Goal: Information Seeking & Learning: Check status

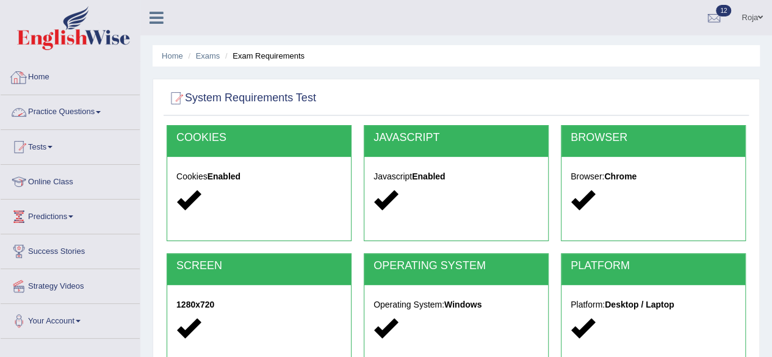
click at [37, 76] on link "Home" at bounding box center [70, 75] width 139 height 30
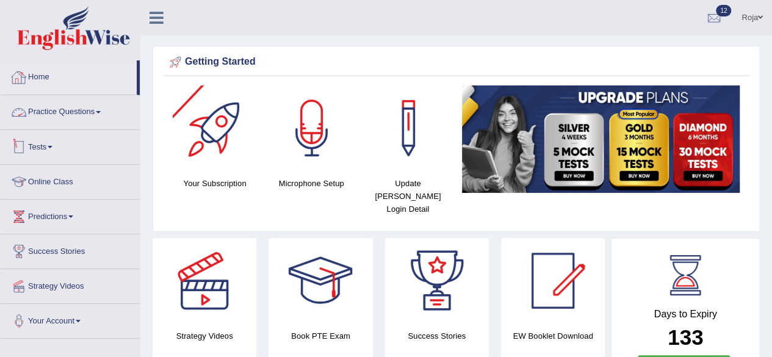
click at [72, 121] on link "Practice Questions" at bounding box center [70, 110] width 139 height 30
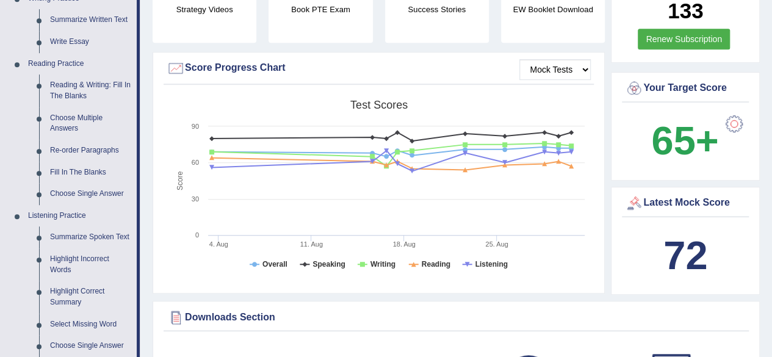
scroll to position [324, 0]
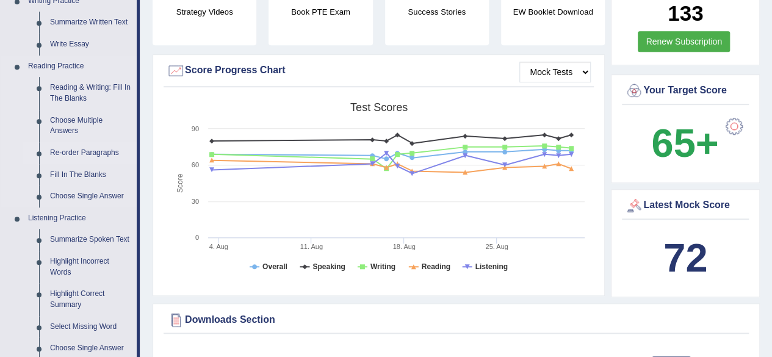
click at [106, 152] on link "Re-order Paragraphs" at bounding box center [91, 153] width 92 height 22
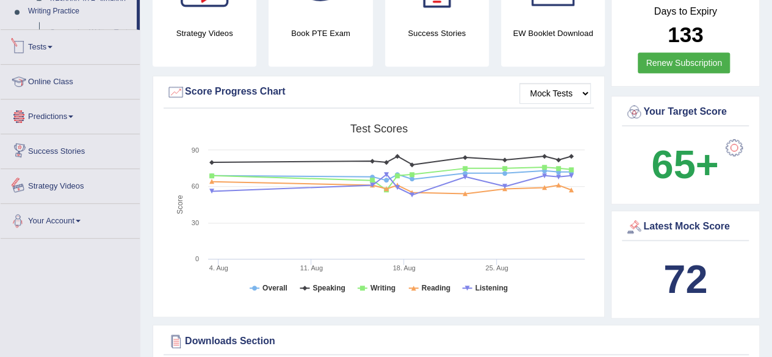
scroll to position [375, 0]
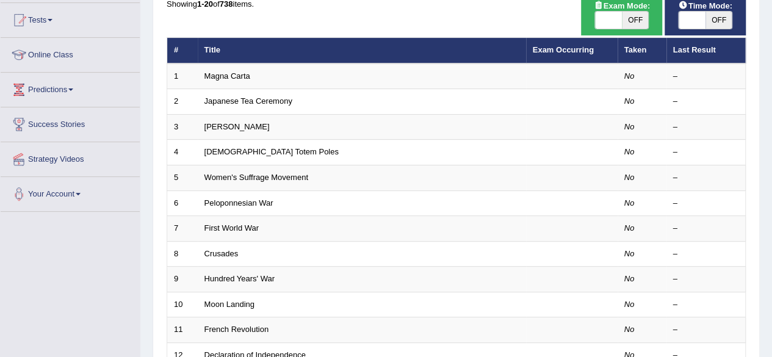
scroll to position [96, 0]
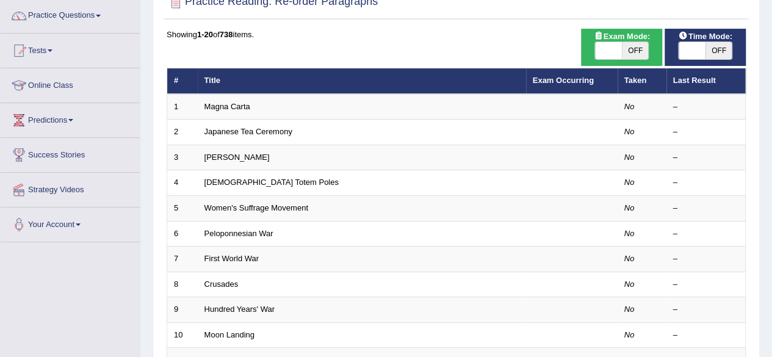
click at [626, 54] on span "OFF" at bounding box center [635, 50] width 27 height 17
checkbox input "true"
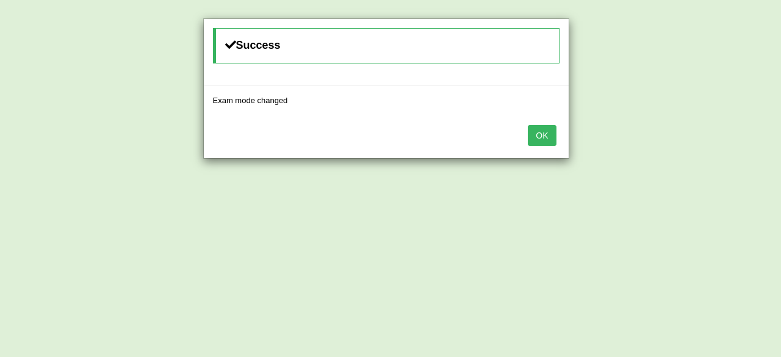
click at [533, 138] on button "OK" at bounding box center [542, 135] width 28 height 21
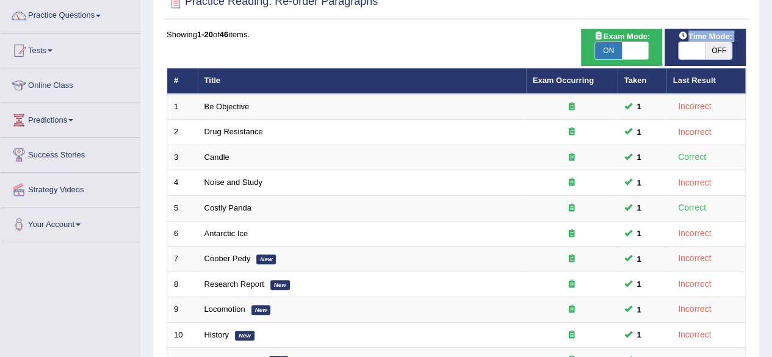
drag, startPoint x: 680, startPoint y: 38, endPoint x: 690, endPoint y: 57, distance: 21.8
click at [690, 57] on div "Time Mode: ON OFF" at bounding box center [704, 47] width 81 height 37
click at [690, 57] on span at bounding box center [691, 50] width 27 height 17
checkbox input "true"
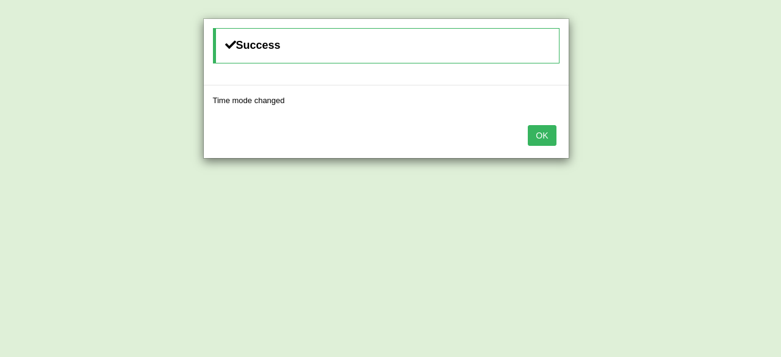
click at [532, 140] on button "OK" at bounding box center [542, 135] width 28 height 21
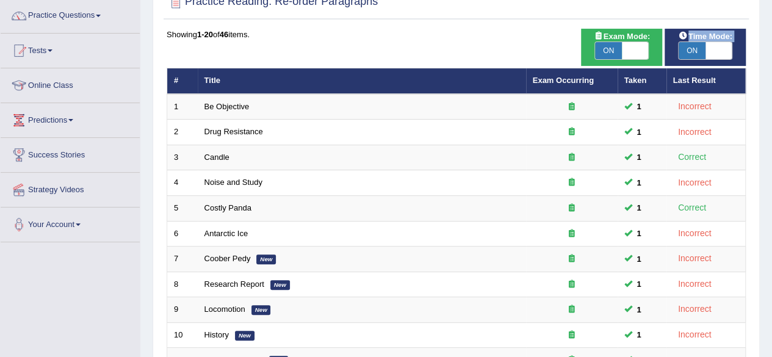
scroll to position [409, 0]
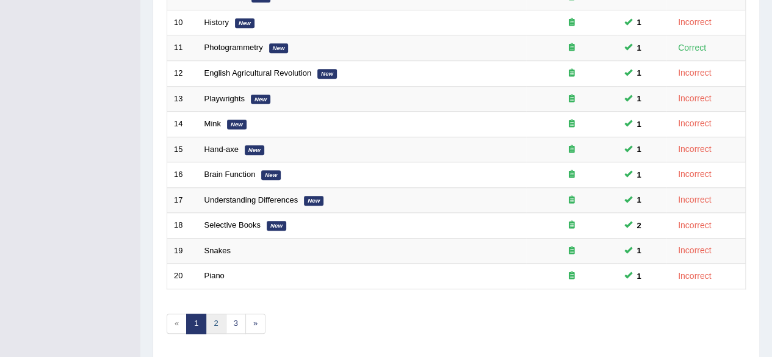
click at [218, 314] on link "2" at bounding box center [216, 324] width 20 height 20
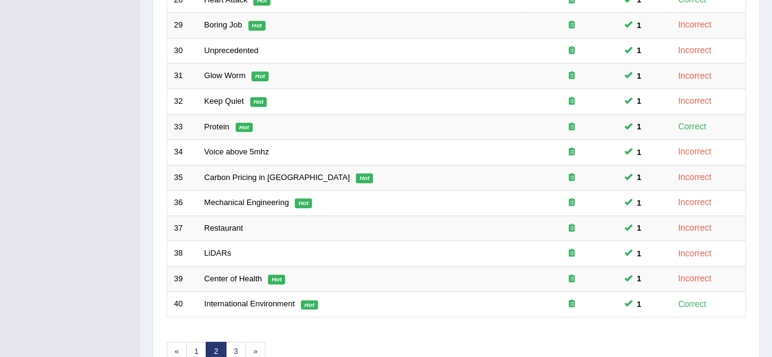
scroll to position [445, 0]
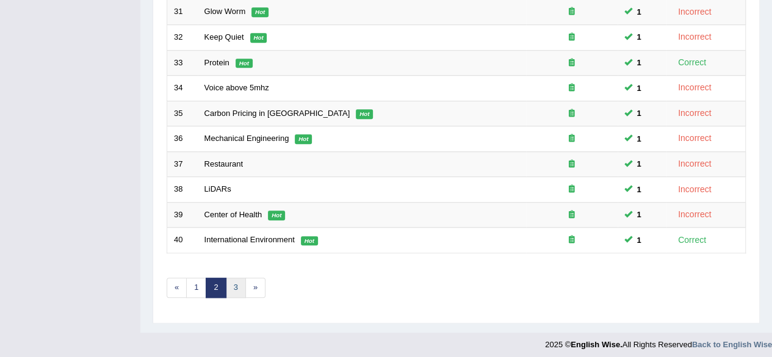
click at [234, 281] on link "3" at bounding box center [236, 288] width 20 height 20
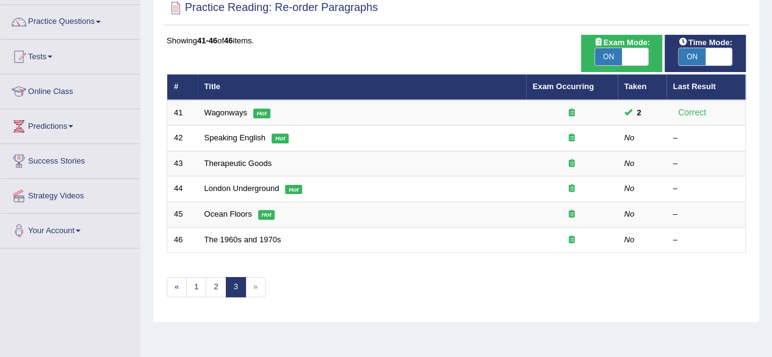
scroll to position [90, 0]
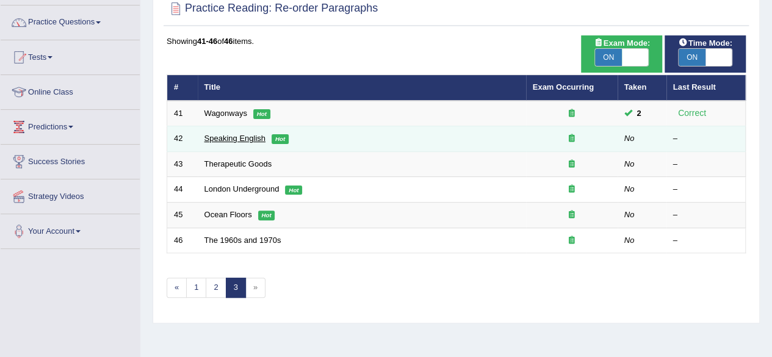
click at [234, 137] on link "Speaking English" at bounding box center [234, 138] width 61 height 9
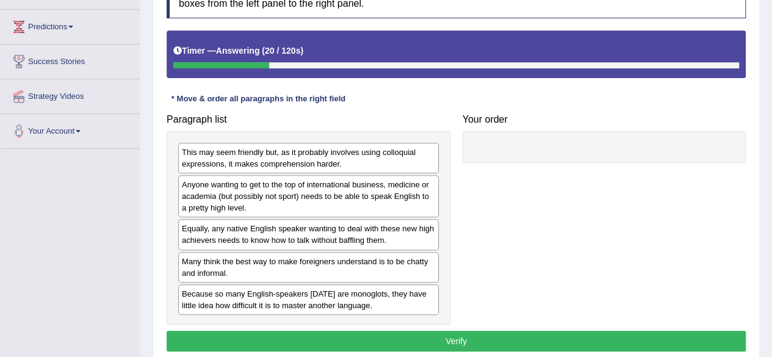
scroll to position [189, 0]
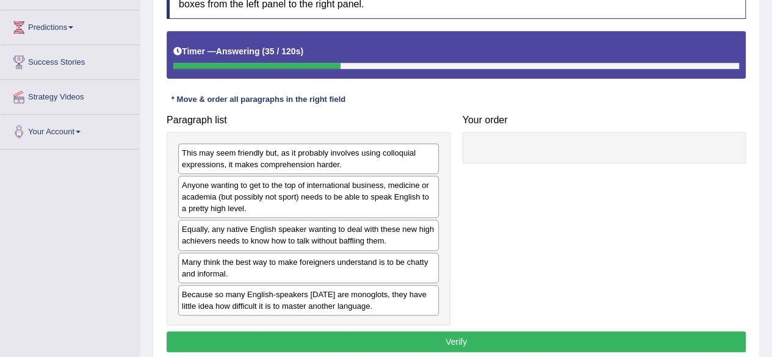
click at [428, 187] on div "Anyone wanting to get to the top of international business, medicine or academi…" at bounding box center [308, 197] width 260 height 42
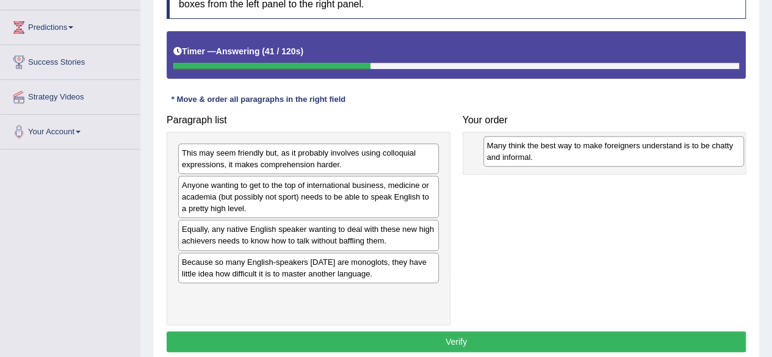
drag, startPoint x: 398, startPoint y: 271, endPoint x: 703, endPoint y: 157, distance: 325.8
click at [703, 157] on div "Many think the best way to make foreigners understand is to be chatty and infor…" at bounding box center [613, 151] width 260 height 30
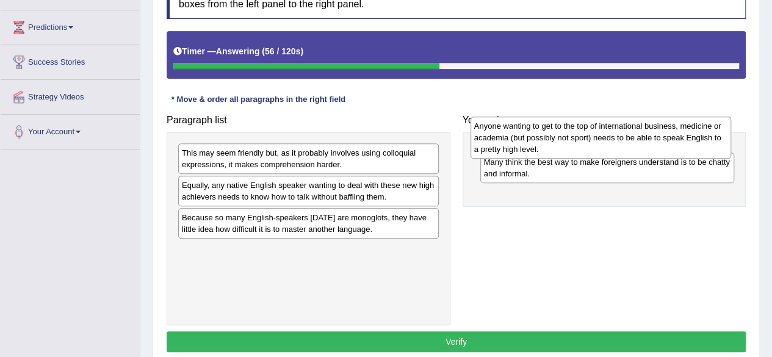
drag, startPoint x: 382, startPoint y: 199, endPoint x: 675, endPoint y: 137, distance: 298.6
click at [675, 137] on div "Anyone wanting to get to the top of international business, medicine or academi…" at bounding box center [600, 138] width 260 height 42
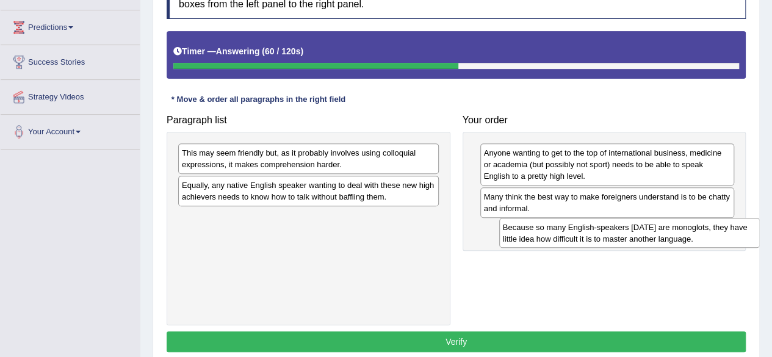
drag, startPoint x: 321, startPoint y: 228, endPoint x: 626, endPoint y: 234, distance: 305.1
click at [626, 234] on div "Because so many English-speakers today are monoglots, they have little idea how…" at bounding box center [629, 233] width 260 height 30
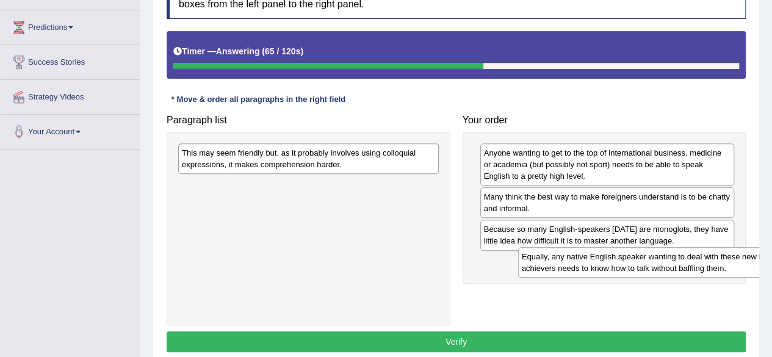
drag, startPoint x: 374, startPoint y: 199, endPoint x: 684, endPoint y: 274, distance: 319.3
click at [684, 274] on div "Equally, any native English speaker wanting to deal with these new high achieve…" at bounding box center [648, 262] width 260 height 30
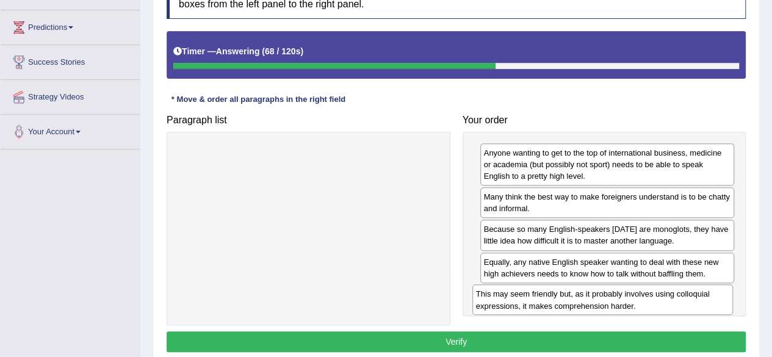
drag, startPoint x: 365, startPoint y: 162, endPoint x: 659, endPoint y: 303, distance: 325.5
click at [659, 303] on div "This may seem friendly but, as it probably involves using colloquial expression…" at bounding box center [602, 299] width 260 height 30
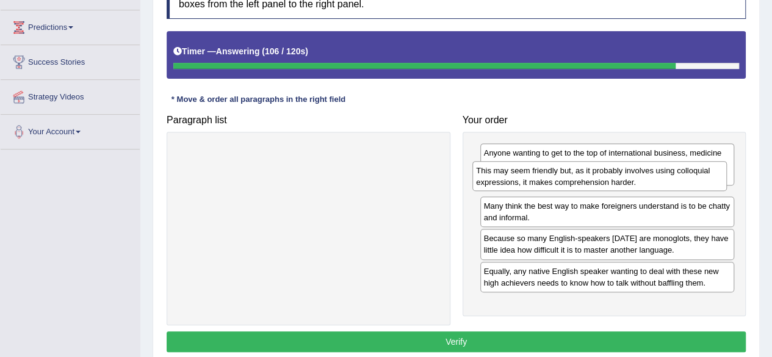
drag, startPoint x: 550, startPoint y: 301, endPoint x: 539, endPoint y: 185, distance: 117.1
click at [539, 185] on div "This may seem friendly but, as it probably involves using colloquial expression…" at bounding box center [599, 176] width 254 height 30
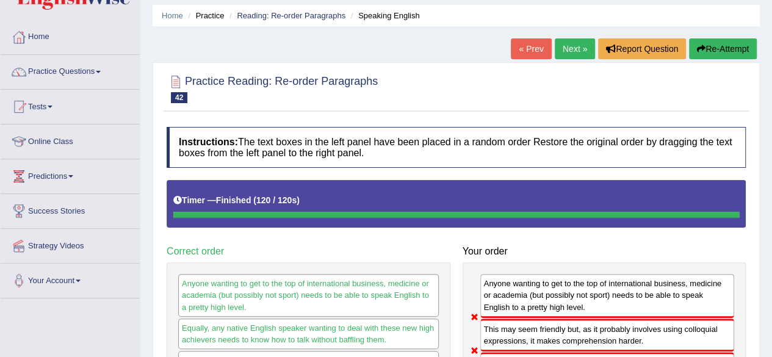
scroll to position [0, 0]
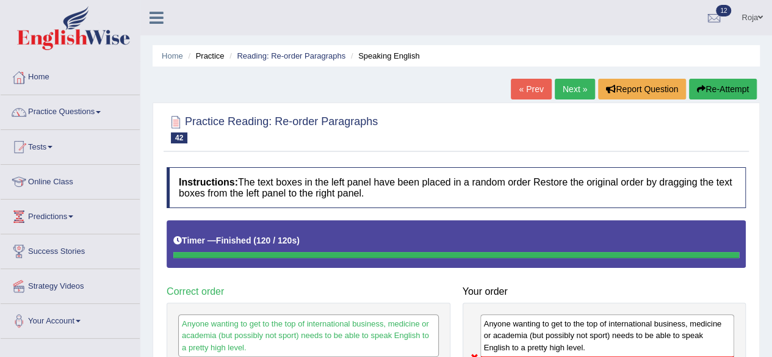
click at [721, 14] on span "12" at bounding box center [723, 11] width 15 height 12
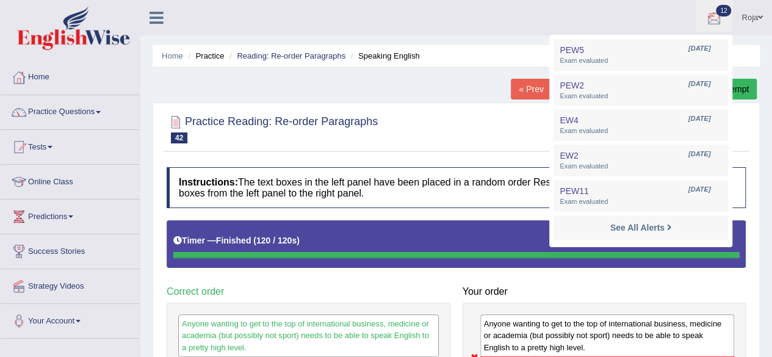
click at [565, 28] on ul "Roja Toggle navigation Username: RojaTangella Access Type: Online Subscription:…" at bounding box center [551, 17] width 442 height 35
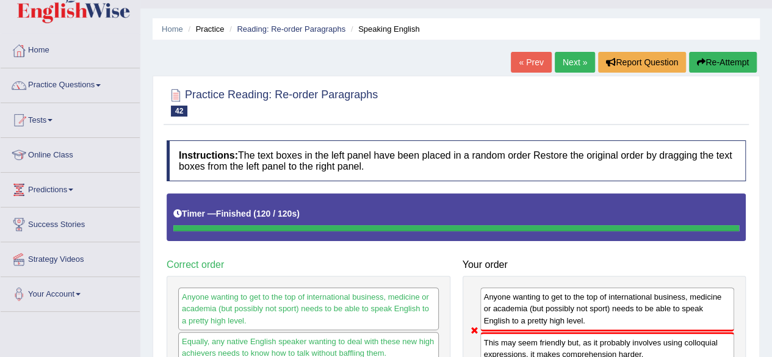
scroll to position [26, 0]
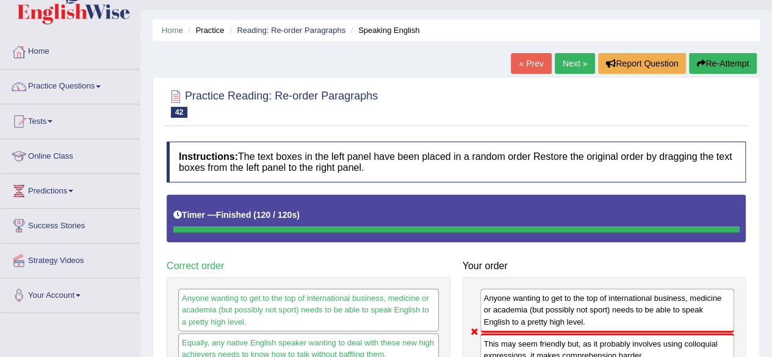
click at [577, 65] on link "Next »" at bounding box center [574, 63] width 40 height 21
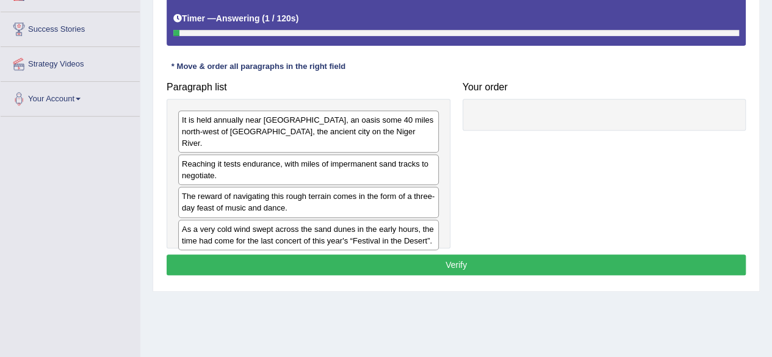
scroll to position [211, 0]
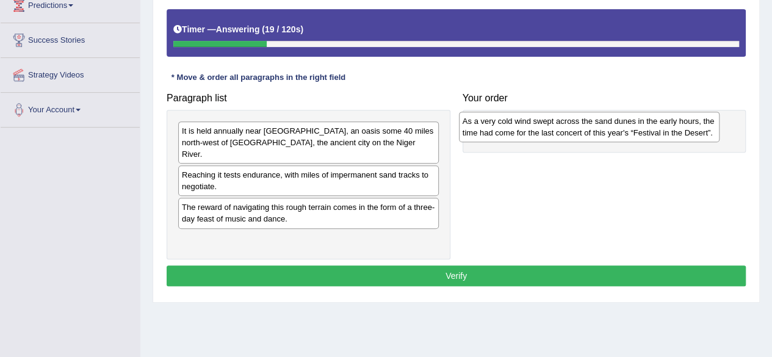
drag, startPoint x: 394, startPoint y: 242, endPoint x: 669, endPoint y: 138, distance: 293.4
click at [669, 138] on div "As a very cold wind swept across the sand dunes in the early hours, the time ha…" at bounding box center [589, 127] width 260 height 30
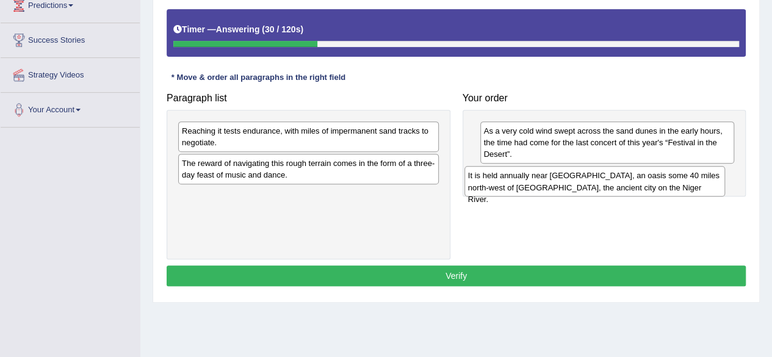
drag, startPoint x: 403, startPoint y: 138, endPoint x: 689, endPoint y: 183, distance: 289.5
click at [689, 183] on div "It is held annually near Essakane, an oasis some 40 miles north-west of Timbukt…" at bounding box center [594, 181] width 260 height 30
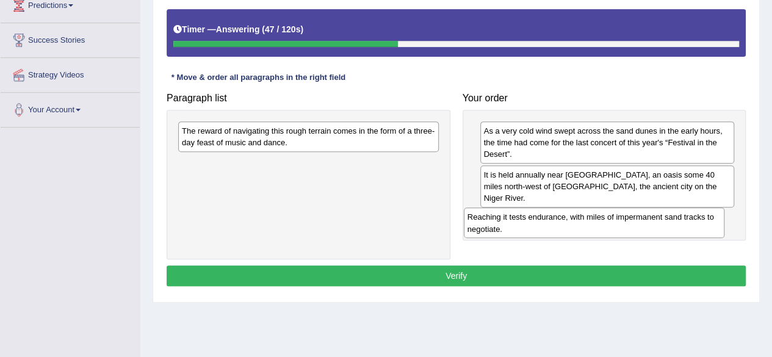
drag, startPoint x: 410, startPoint y: 138, endPoint x: 703, endPoint y: 223, distance: 305.6
click at [703, 223] on div "Reaching it tests endurance, with miles of impermanent sand tracks to negotiate." at bounding box center [594, 222] width 260 height 30
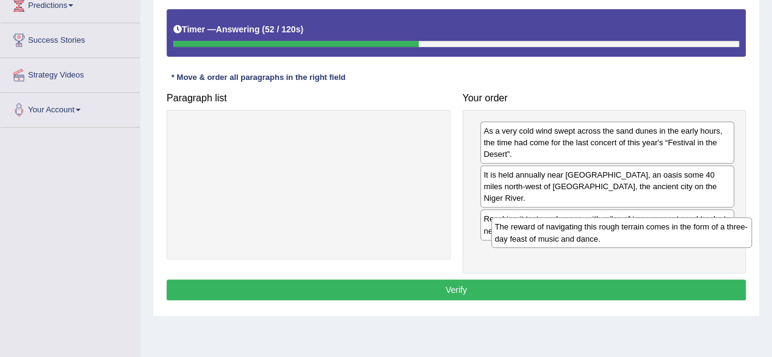
drag, startPoint x: 286, startPoint y: 135, endPoint x: 586, endPoint y: 232, distance: 314.8
click at [586, 232] on div "The reward of navigating this rough terrain comes in the form of a three-day fe…" at bounding box center [621, 232] width 260 height 30
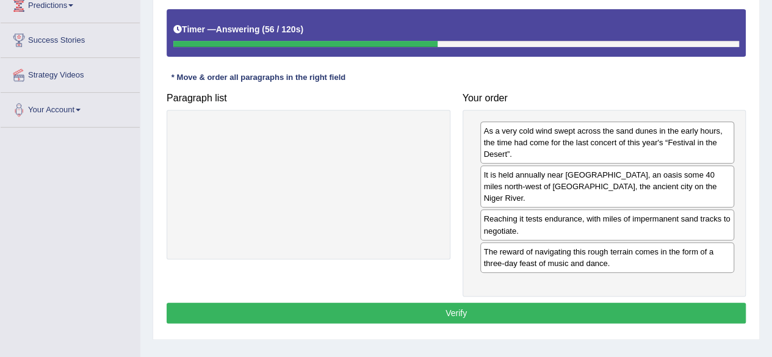
click at [537, 303] on button "Verify" at bounding box center [456, 313] width 579 height 21
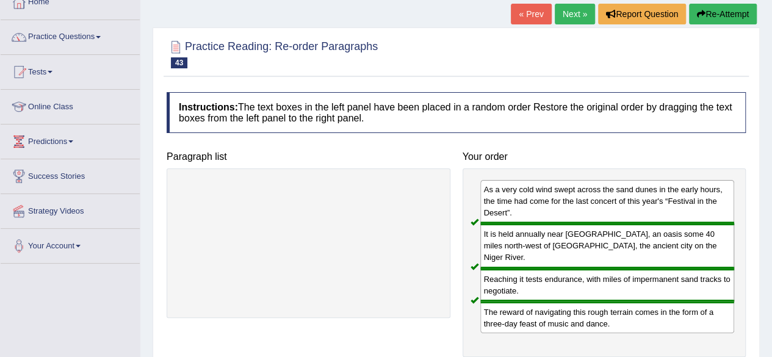
scroll to position [73, 0]
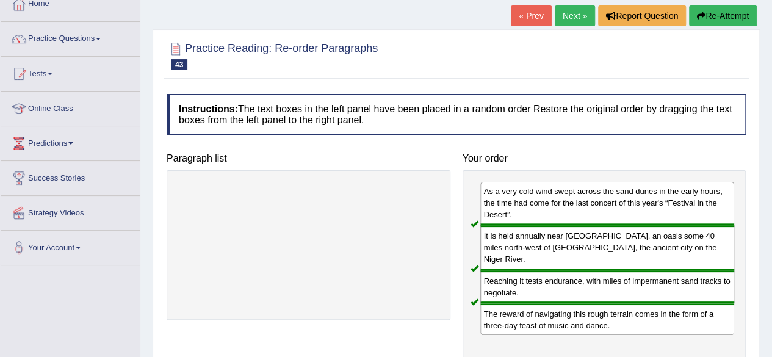
click at [564, 25] on link "Next »" at bounding box center [574, 15] width 40 height 21
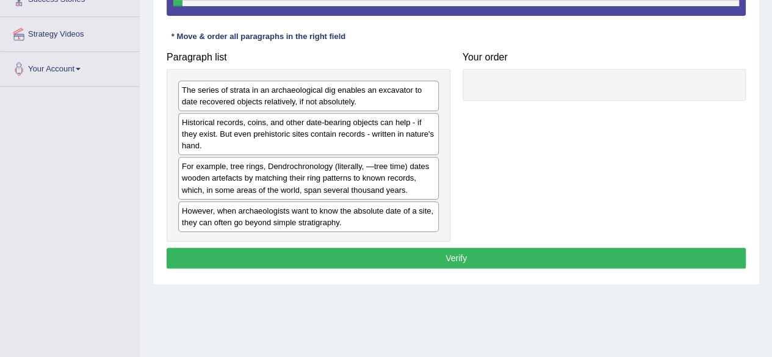
scroll to position [255, 0]
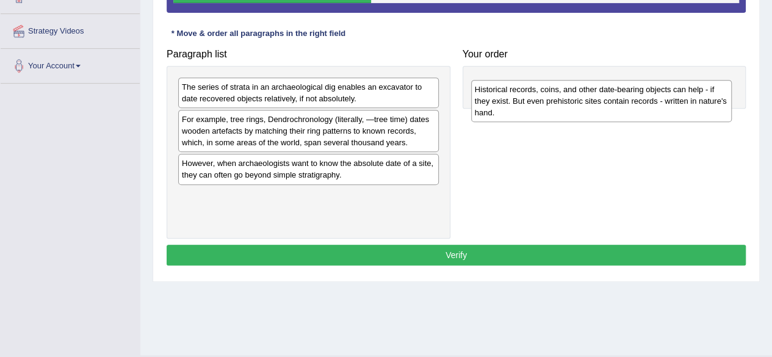
drag, startPoint x: 308, startPoint y: 121, endPoint x: 601, endPoint y: 91, distance: 294.9
click at [601, 91] on div "Historical records, coins, and other date-bearing objects can help - if they ex…" at bounding box center [601, 101] width 260 height 42
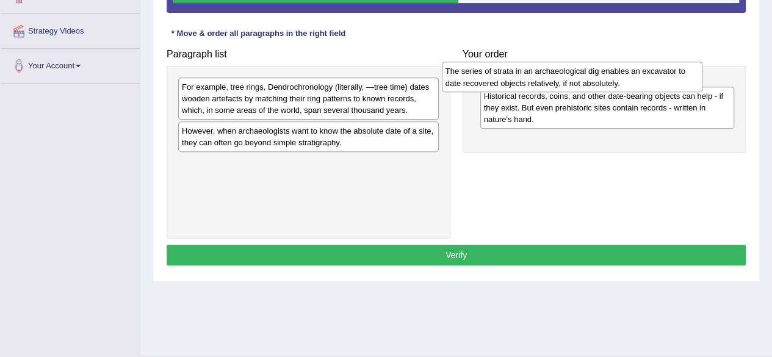
drag, startPoint x: 382, startPoint y: 91, endPoint x: 678, endPoint y: 75, distance: 296.9
click at [678, 75] on div "The series of strata in an archaeological dig enables an excavator to date reco…" at bounding box center [572, 77] width 260 height 30
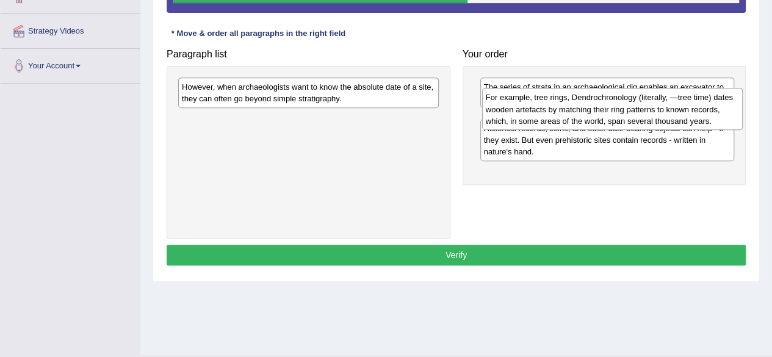
drag, startPoint x: 334, startPoint y: 98, endPoint x: 647, endPoint y: 107, distance: 312.5
click at [647, 107] on div "For example, tree rings, Dendrochronology (literally, ―tree time) dates wooden …" at bounding box center [612, 109] width 260 height 42
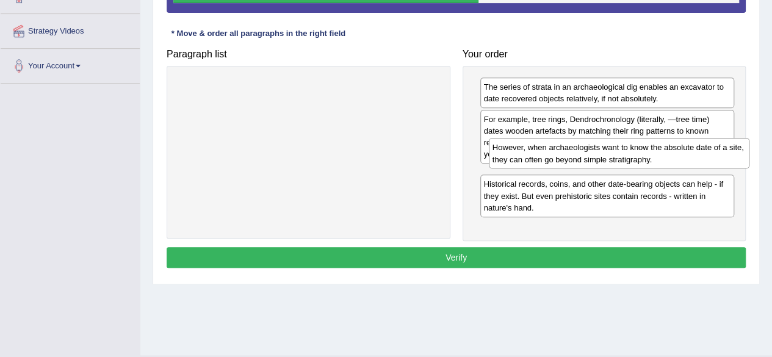
drag, startPoint x: 321, startPoint y: 93, endPoint x: 636, endPoint y: 157, distance: 320.5
click at [636, 157] on div "However, when archaeologists want to know the absolute date of a site, they can…" at bounding box center [619, 153] width 260 height 30
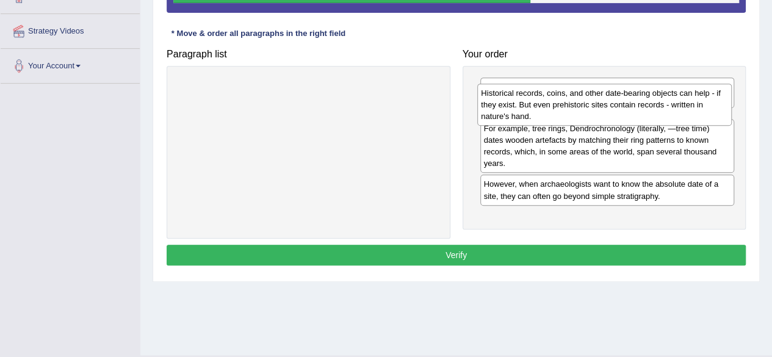
drag, startPoint x: 619, startPoint y: 209, endPoint x: 614, endPoint y: 109, distance: 100.2
click at [614, 109] on div "Historical records, coins, and other date-bearing objects can help - if they ex…" at bounding box center [604, 105] width 254 height 42
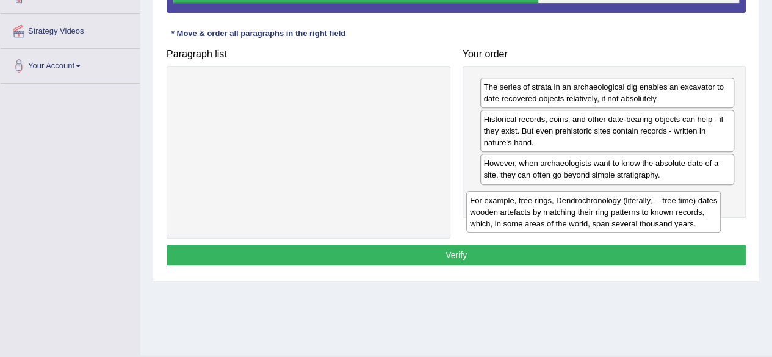
drag, startPoint x: 597, startPoint y: 160, endPoint x: 584, endPoint y: 193, distance: 35.3
click at [584, 193] on div "For example, tree rings, Dendrochronology (literally, ―tree time) dates wooden …" at bounding box center [593, 212] width 254 height 42
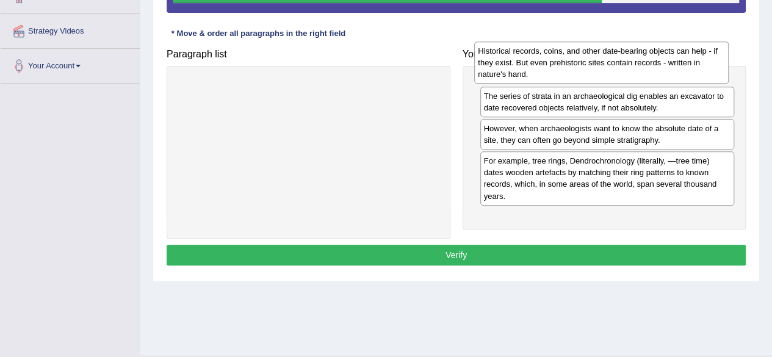
drag, startPoint x: 594, startPoint y: 138, endPoint x: 588, endPoint y: 68, distance: 70.4
click at [588, 68] on div "Historical records, coins, and other date-bearing objects can help - if they ex…" at bounding box center [601, 62] width 254 height 42
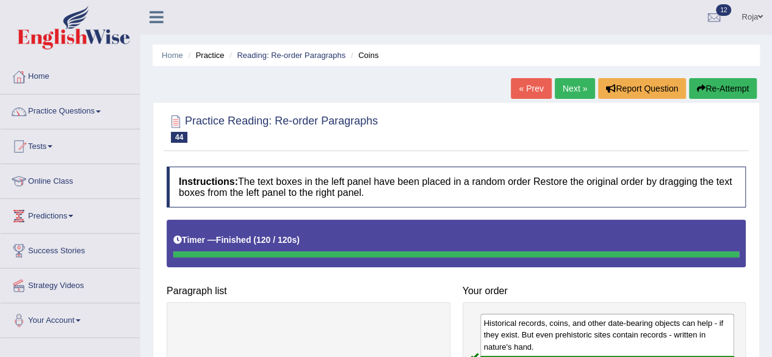
scroll to position [0, 0]
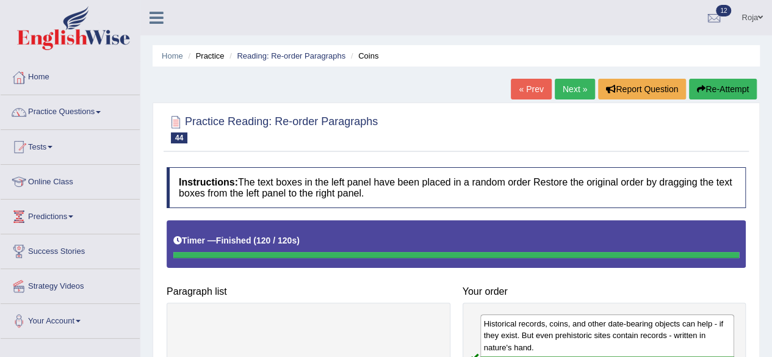
click at [569, 81] on link "Next »" at bounding box center [574, 89] width 40 height 21
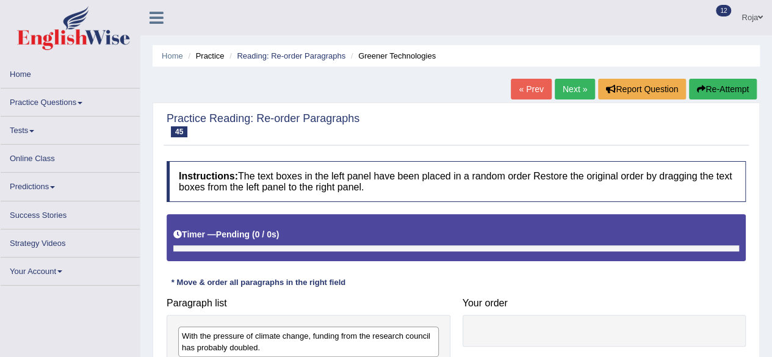
scroll to position [283, 0]
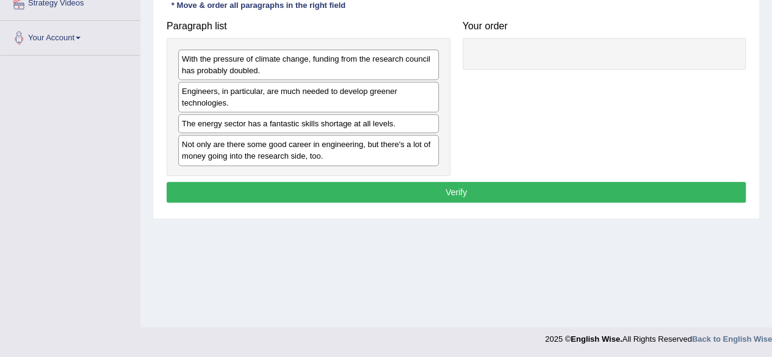
drag, startPoint x: 777, startPoint y: 149, endPoint x: 778, endPoint y: 309, distance: 160.4
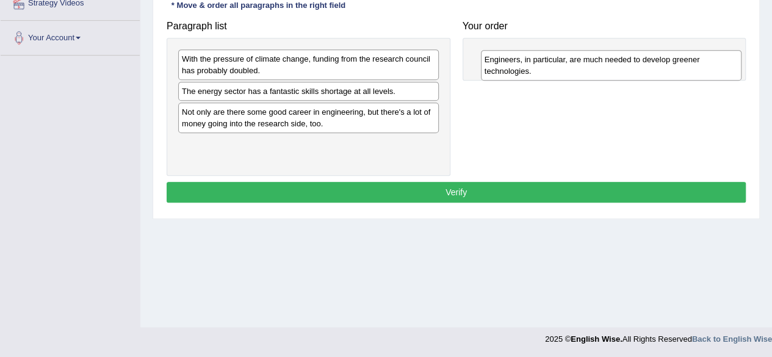
drag, startPoint x: 341, startPoint y: 107, endPoint x: 647, endPoint y: 75, distance: 307.2
click at [647, 75] on div "Engineers, in particular, are much needed to develop greener technologies." at bounding box center [611, 65] width 260 height 30
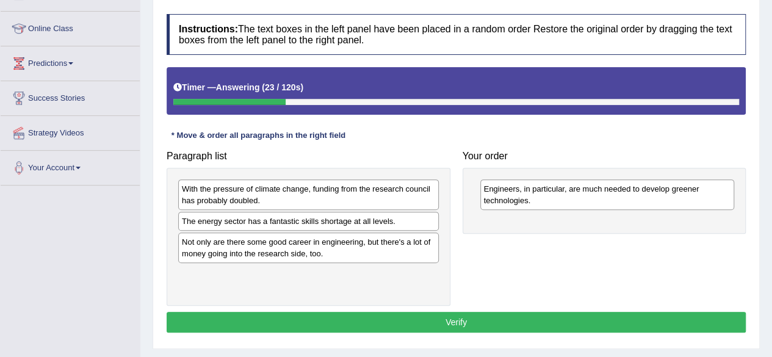
scroll to position [145, 0]
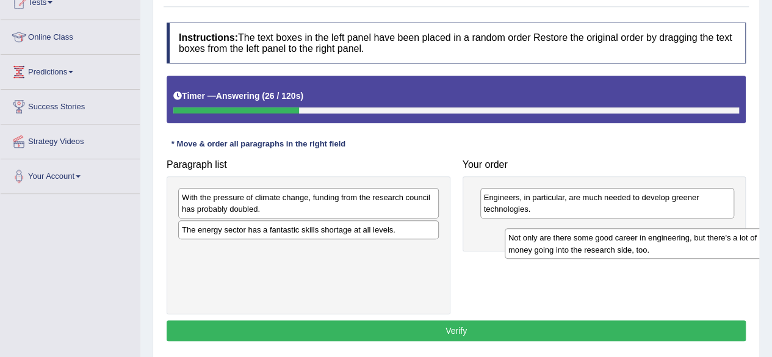
drag, startPoint x: 282, startPoint y: 265, endPoint x: 589, endPoint y: 245, distance: 307.5
click at [589, 245] on div "Not only are there some good career in engineering, but there's a lot of money …" at bounding box center [634, 243] width 260 height 30
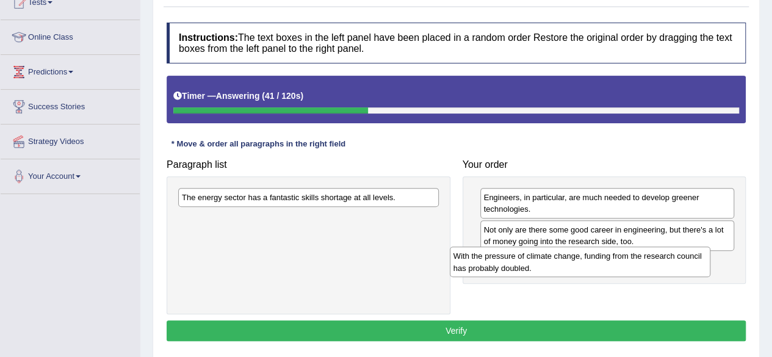
drag, startPoint x: 323, startPoint y: 202, endPoint x: 601, endPoint y: 259, distance: 284.0
click at [601, 259] on div "With the pressure of climate change, funding from the research council has prob…" at bounding box center [580, 261] width 260 height 30
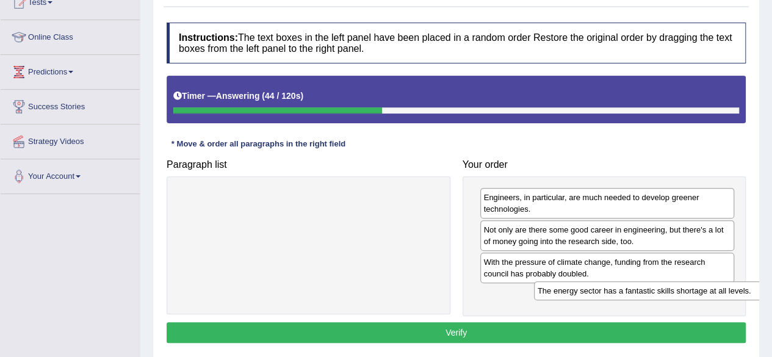
drag, startPoint x: 320, startPoint y: 199, endPoint x: 665, endPoint y: 297, distance: 359.0
click at [665, 297] on div "The energy sector has a fantastic skills shortage at all levels." at bounding box center [664, 290] width 260 height 18
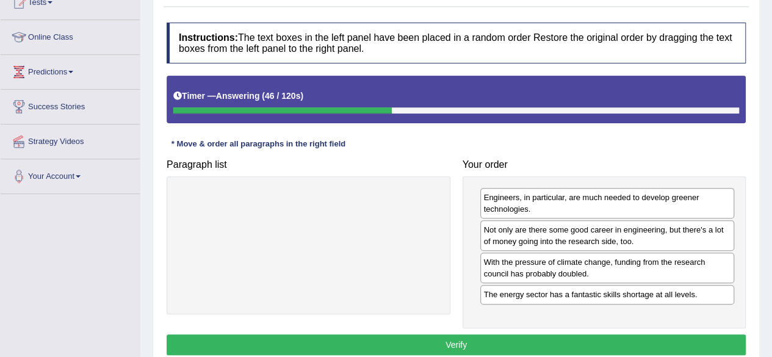
drag, startPoint x: 762, startPoint y: 218, endPoint x: 762, endPoint y: 262, distance: 43.9
click at [762, 262] on div "Home Practice Reading: Re-order Paragraphs Greener Technologies « Prev Next » R…" at bounding box center [455, 160] width 631 height 610
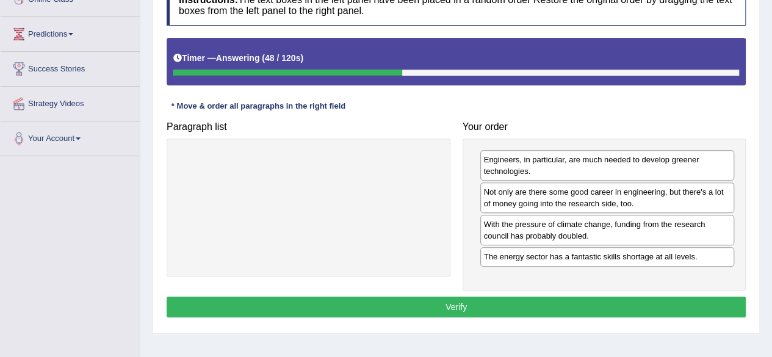
scroll to position [178, 0]
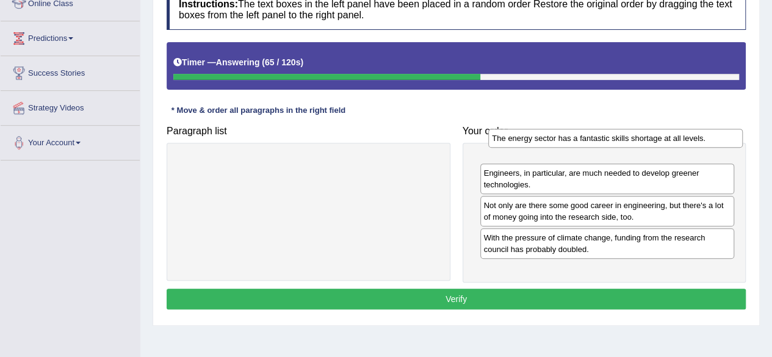
drag, startPoint x: 527, startPoint y: 264, endPoint x: 529, endPoint y: 148, distance: 115.9
click at [529, 147] on div "The energy sector has a fantastic skills shortage at all levels." at bounding box center [615, 138] width 254 height 18
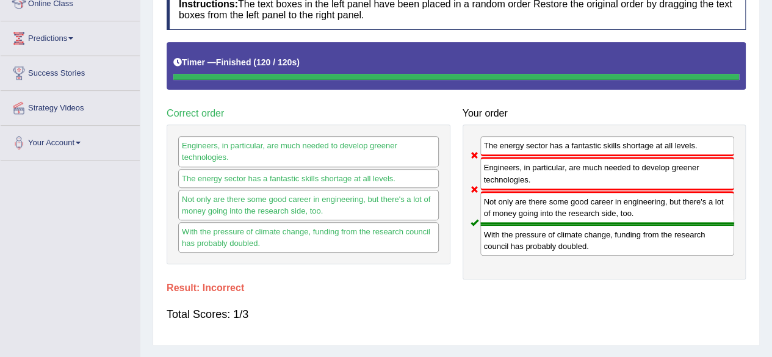
drag, startPoint x: 769, startPoint y: 235, endPoint x: 780, endPoint y: 263, distance: 29.8
click at [771, 179] on html "Toggle navigation Home Practice Questions Speaking Practice Read Aloud Repeat S…" at bounding box center [386, 0] width 772 height 357
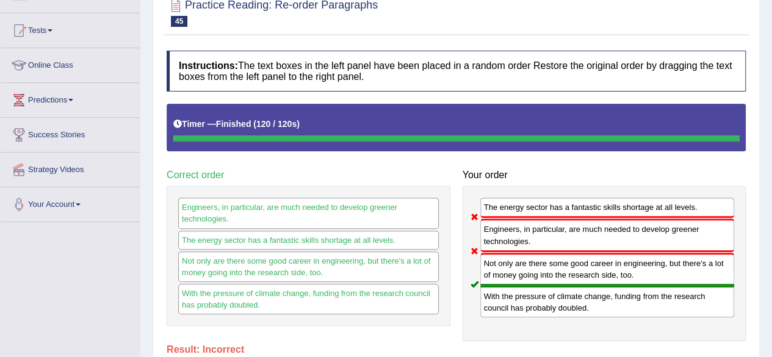
scroll to position [0, 0]
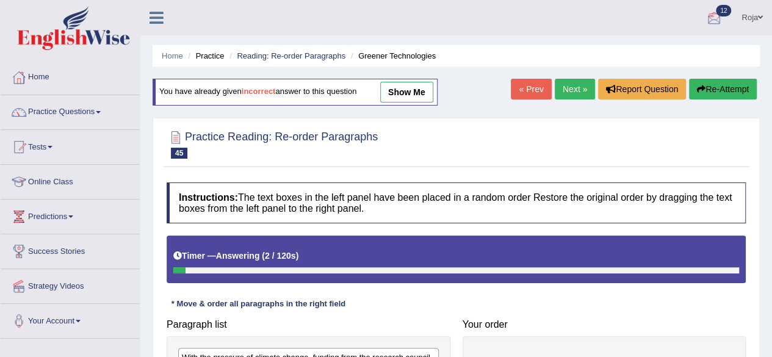
click at [717, 8] on span "12" at bounding box center [723, 11] width 15 height 12
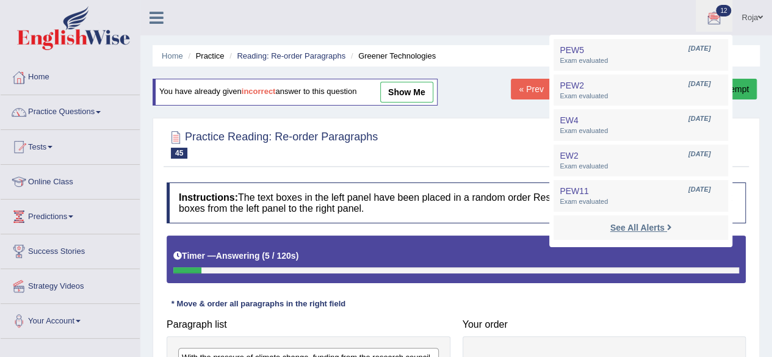
click at [634, 229] on strong "See All Alerts" at bounding box center [637, 228] width 54 height 10
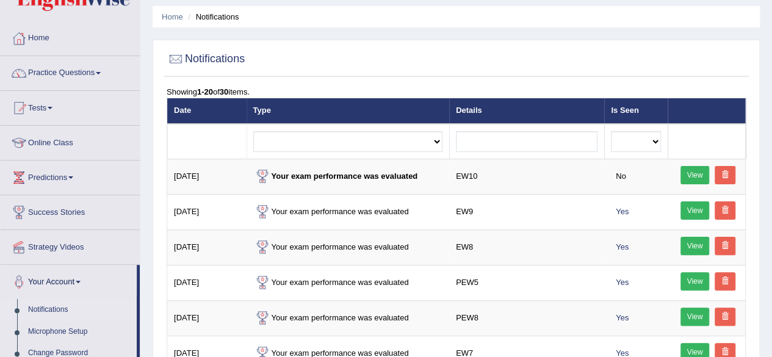
scroll to position [28, 0]
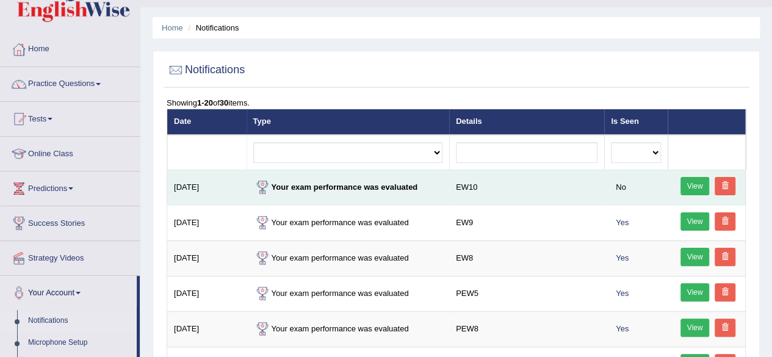
click at [703, 183] on link "View" at bounding box center [694, 186] width 29 height 18
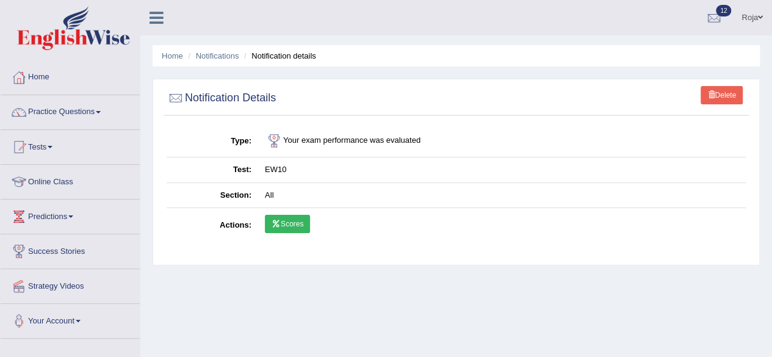
click at [268, 223] on link "Scores" at bounding box center [287, 224] width 45 height 18
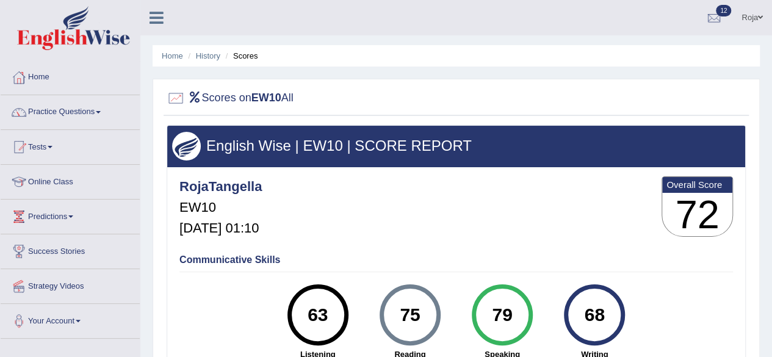
drag, startPoint x: 770, startPoint y: 91, endPoint x: 780, endPoint y: 104, distance: 16.2
click at [771, 104] on html "Toggle navigation Home Practice Questions Speaking Practice Read Aloud Repeat S…" at bounding box center [386, 178] width 772 height 357
click at [215, 49] on ul "Home History Scores" at bounding box center [455, 55] width 607 height 21
click at [212, 52] on link "History" at bounding box center [208, 55] width 24 height 9
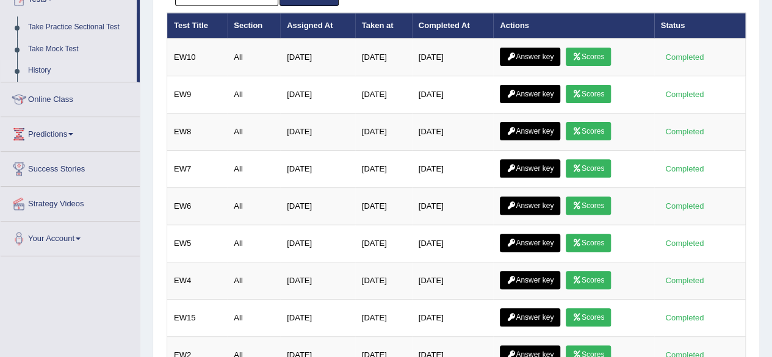
scroll to position [4, 0]
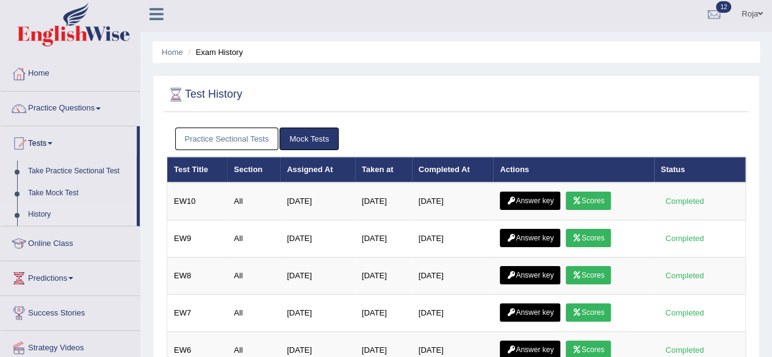
click at [771, 147] on html "Toggle navigation Home Practice Questions Speaking Practice Read Aloud Repeat S…" at bounding box center [386, 174] width 772 height 357
click at [234, 139] on link "Practice Sectional Tests" at bounding box center [227, 138] width 104 height 23
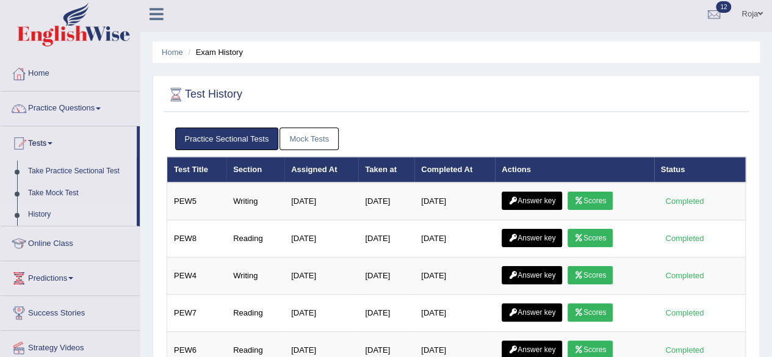
click at [297, 129] on link "Mock Tests" at bounding box center [308, 138] width 59 height 23
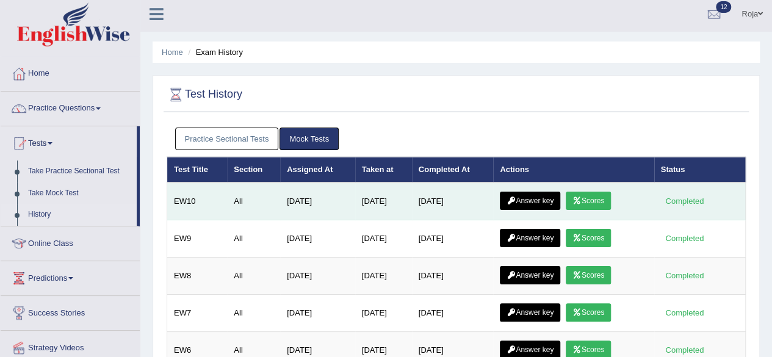
click at [529, 201] on link "Answer key" at bounding box center [530, 201] width 60 height 18
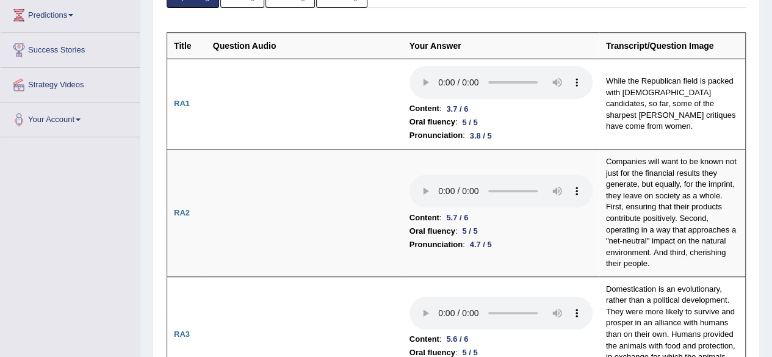
scroll to position [233, 0]
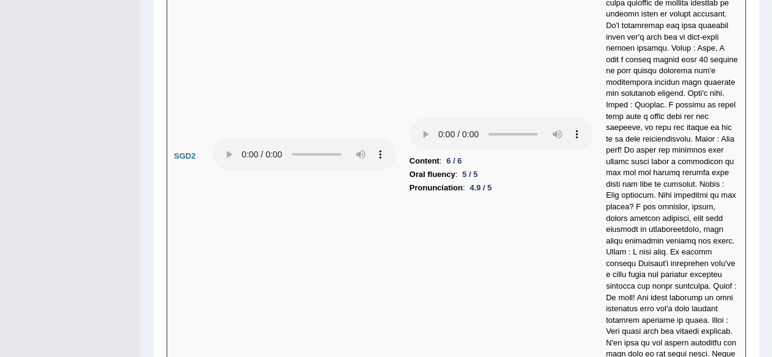
scroll to position [4716, 0]
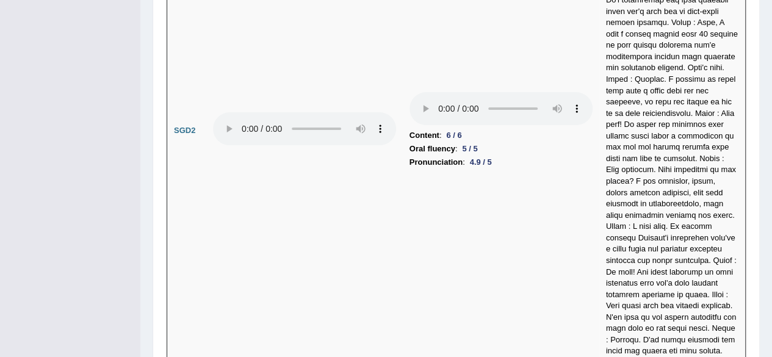
drag, startPoint x: 767, startPoint y: 309, endPoint x: 772, endPoint y: 314, distance: 6.5
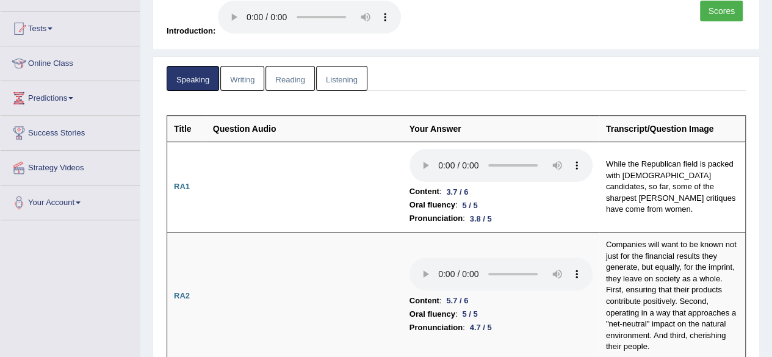
scroll to position [0, 0]
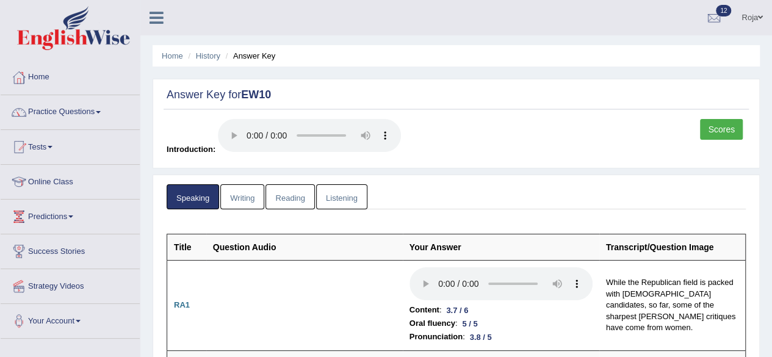
click at [235, 202] on link "Writing" at bounding box center [242, 196] width 44 height 25
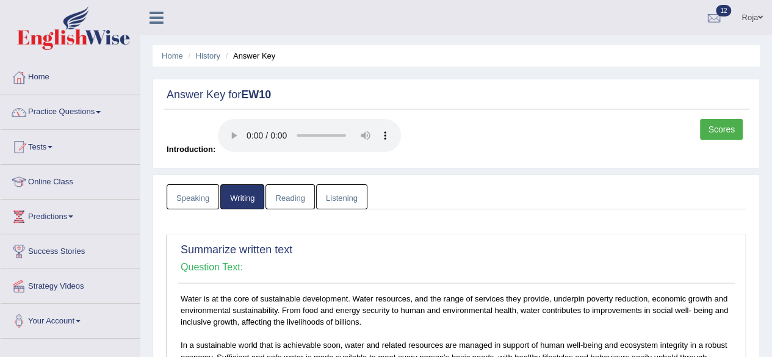
click at [649, 99] on h2 "Answer Key for EW10" at bounding box center [456, 95] width 579 height 12
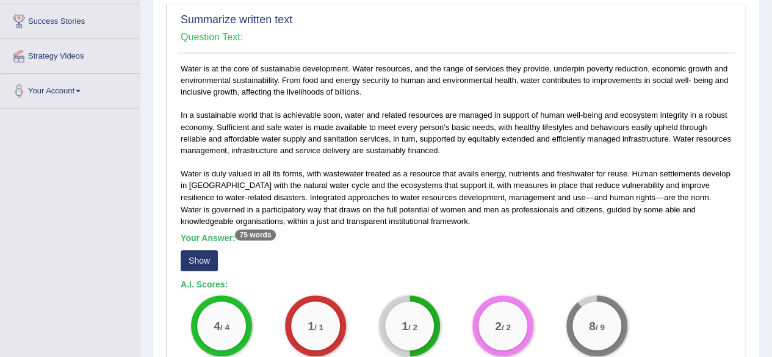
scroll to position [232, 0]
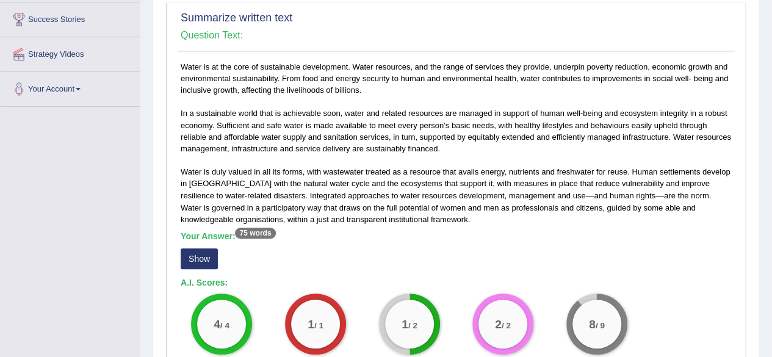
click at [197, 253] on button "Show" at bounding box center [199, 258] width 37 height 21
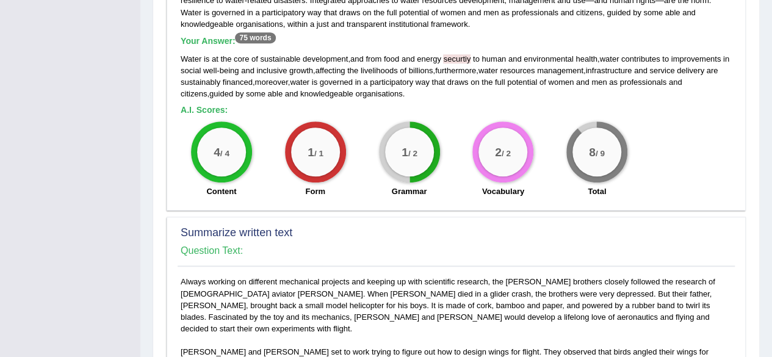
scroll to position [349, 0]
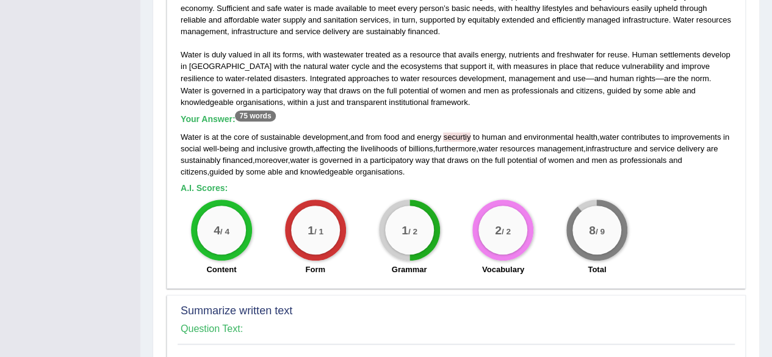
click at [470, 138] on span "securtiy" at bounding box center [456, 136] width 27 height 9
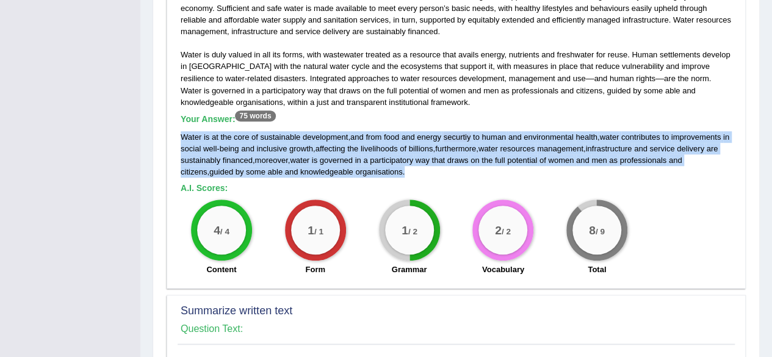
click at [470, 138] on span "securtiy" at bounding box center [456, 136] width 27 height 9
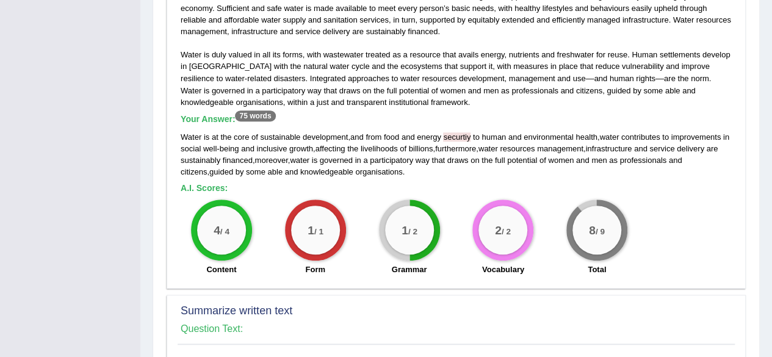
click at [762, 173] on div "Home History Answer Key Answer Key for EW10 Scores Introduction: Speaking Writi…" at bounding box center [455, 344] width 631 height 1387
drag, startPoint x: 769, startPoint y: 159, endPoint x: 775, endPoint y: 165, distance: 8.6
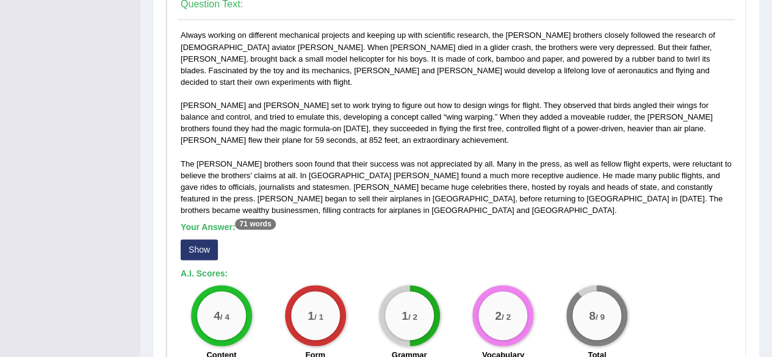
scroll to position [695, 0]
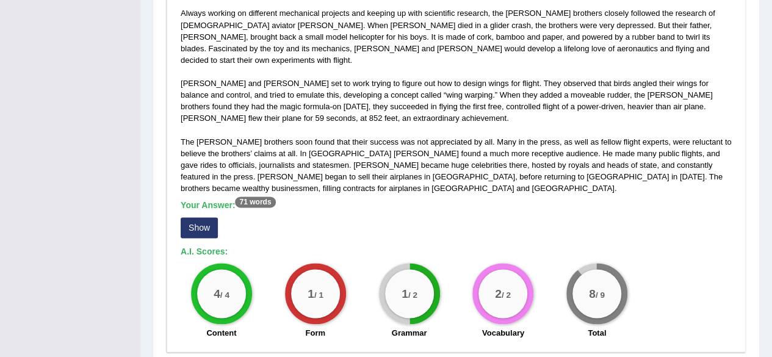
click at [203, 217] on button "Show" at bounding box center [199, 227] width 37 height 21
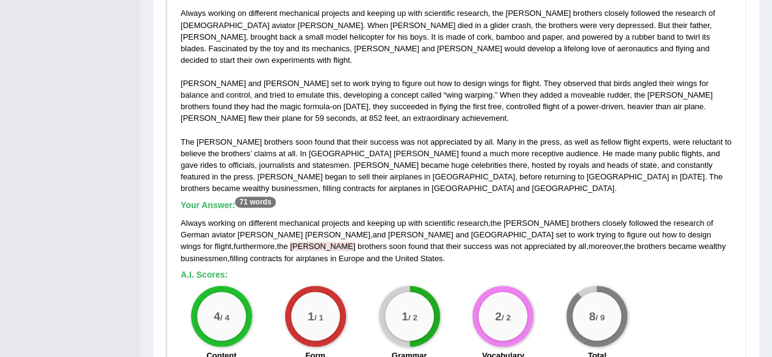
click at [355, 242] on span "wright" at bounding box center [322, 246] width 65 height 9
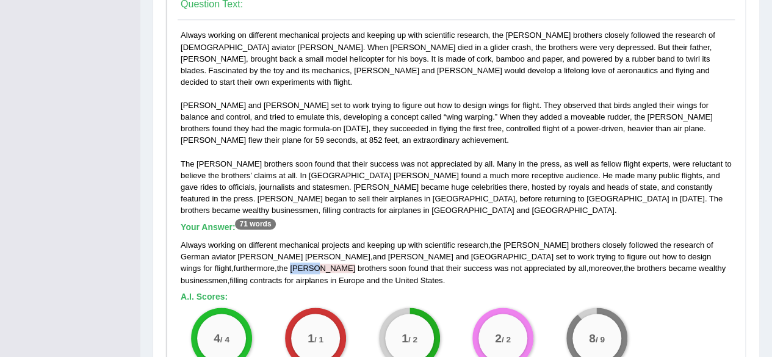
scroll to position [672, 0]
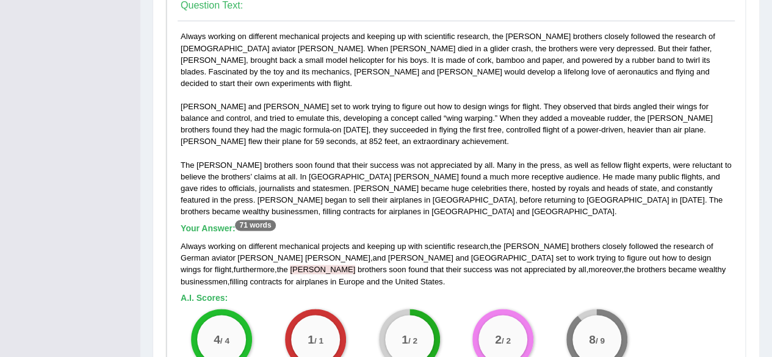
click at [706, 249] on div "Always working on different mechanical projects and keeping up with scientific …" at bounding box center [456, 263] width 551 height 46
click at [355, 265] on span "wright" at bounding box center [322, 269] width 65 height 9
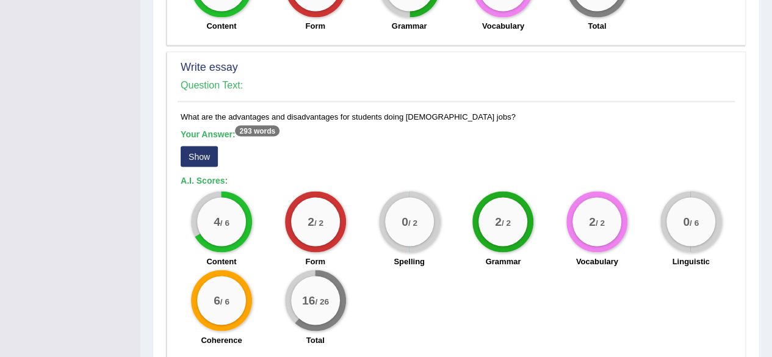
scroll to position [1054, 0]
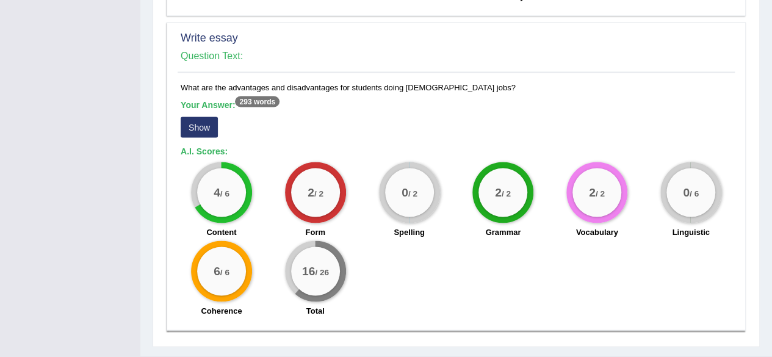
click at [211, 112] on div "Your Answer: 293 words Show" at bounding box center [456, 119] width 551 height 41
click at [209, 117] on button "Show" at bounding box center [199, 127] width 37 height 21
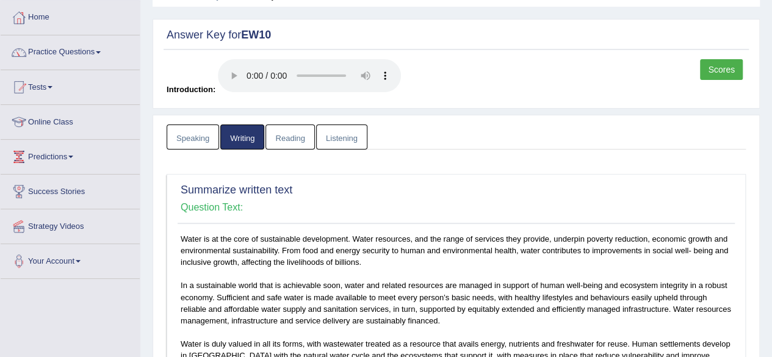
scroll to position [0, 0]
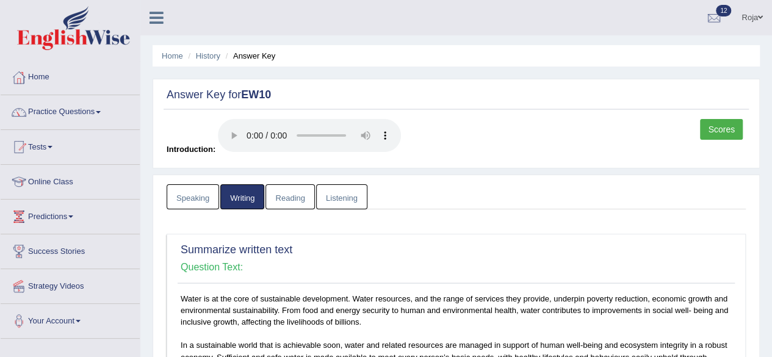
click at [287, 192] on link "Reading" at bounding box center [289, 196] width 49 height 25
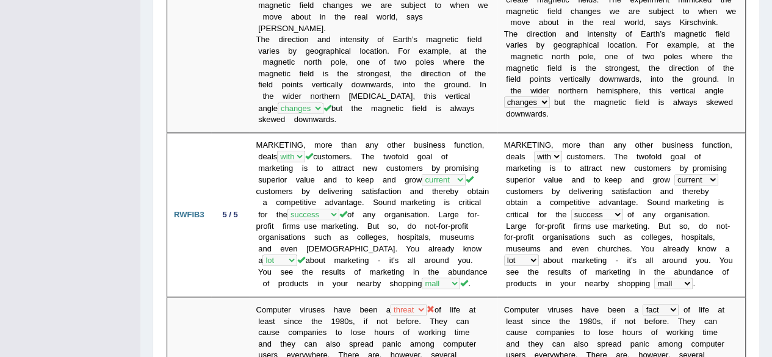
scroll to position [675, 0]
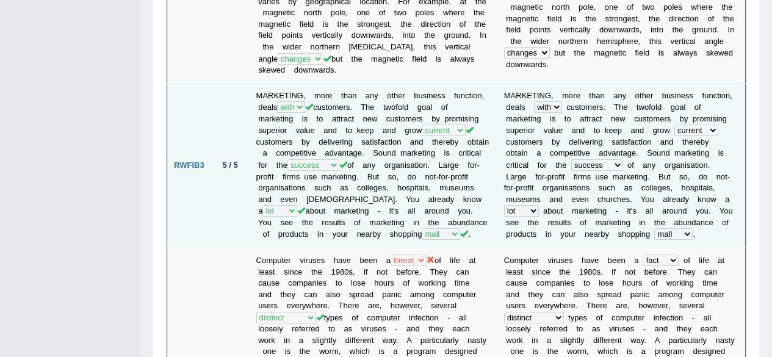
click at [371, 145] on td "MARKETING, more than any other business function, deals by for with in customer…" at bounding box center [373, 165] width 248 height 164
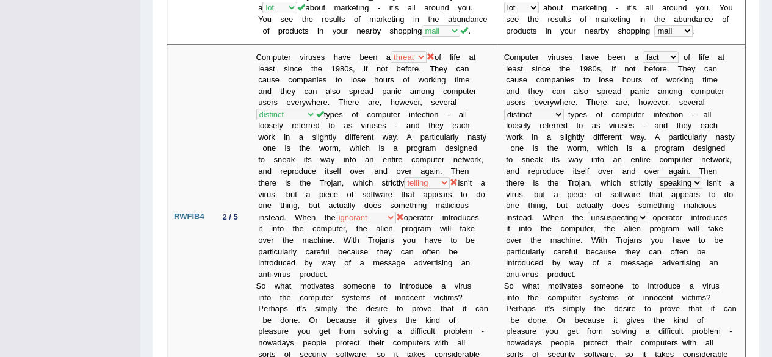
scroll to position [882, 0]
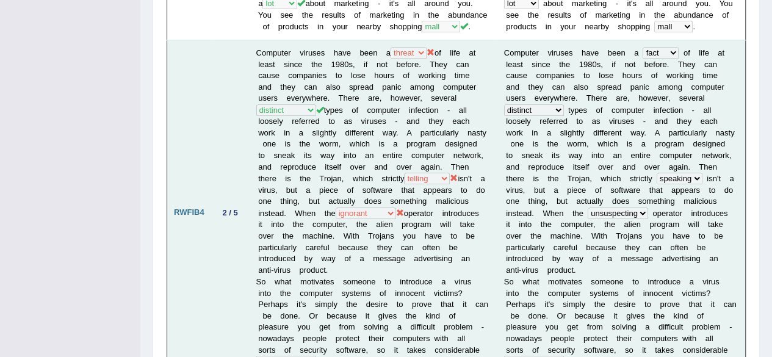
click at [444, 40] on tr "RWFIB4 2 / 5 Computer viruses have been a fact threat reality theory of life at…" at bounding box center [456, 212] width 578 height 345
click at [444, 40] on td "Computer viruses have been a fact threat reality theory of life at least since …" at bounding box center [373, 212] width 248 height 345
click at [303, 95] on td "Computer viruses have been a fact threat reality theory of life at least since …" at bounding box center [373, 212] width 248 height 345
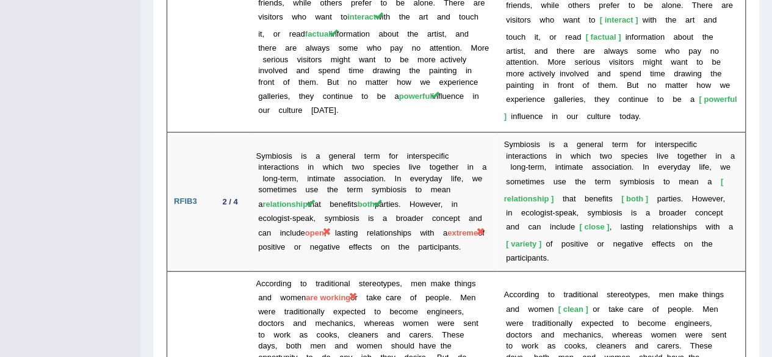
scroll to position [2635, 0]
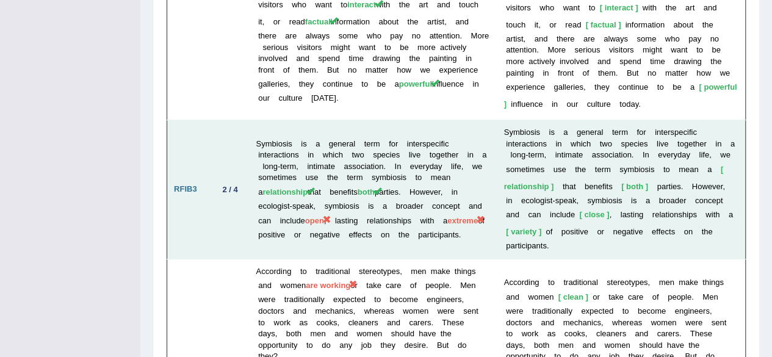
click at [407, 129] on td "Symbiosis is a general term for interspecific interactions in which two species…" at bounding box center [373, 189] width 248 height 139
click at [320, 155] on td "Symbiosis is a general term for interspecific interactions in which two species…" at bounding box center [373, 189] width 248 height 139
click at [479, 155] on td "Symbiosis is a general term for interspecific interactions in which two species…" at bounding box center [373, 189] width 248 height 139
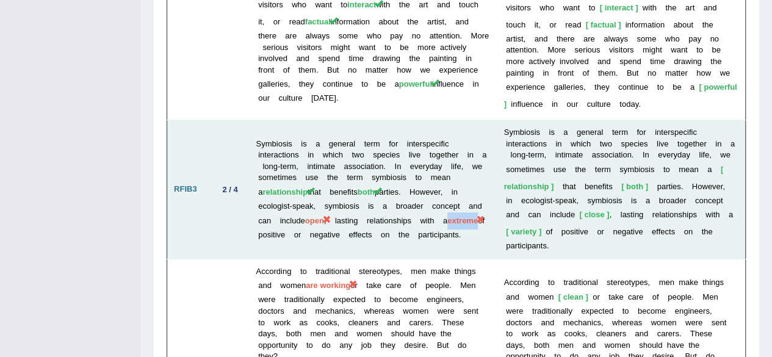
click at [479, 155] on td "Symbiosis is a general term for interspecific interactions in which two species…" at bounding box center [373, 189] width 248 height 139
click at [427, 171] on td "Symbiosis is a general term for interspecific interactions in which two species…" at bounding box center [373, 189] width 248 height 139
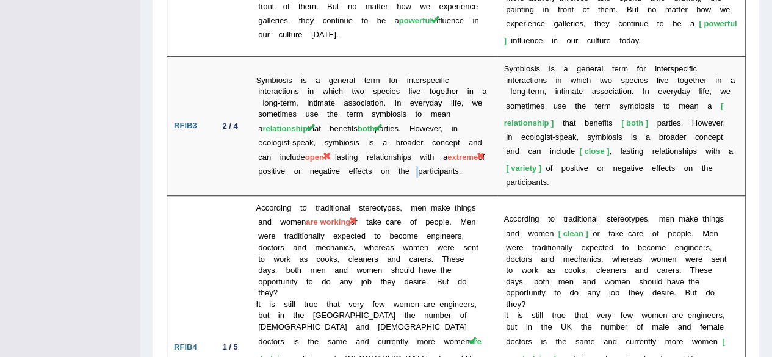
scroll to position [2756, 0]
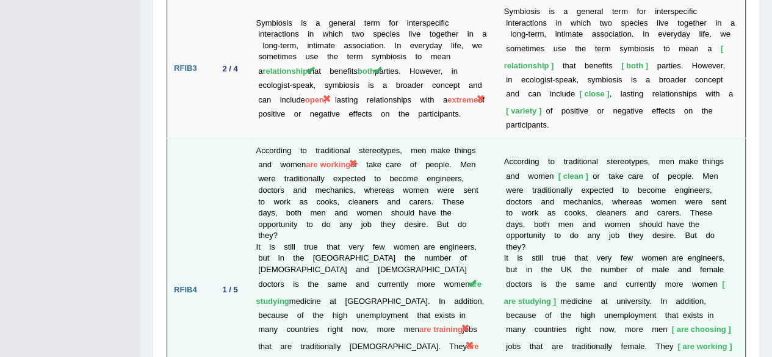
click at [443, 162] on td "According to traditional stereotypes, men make things and women are working or …" at bounding box center [373, 289] width 248 height 303
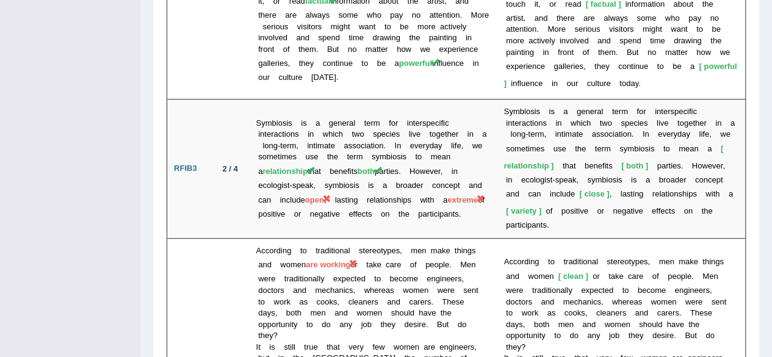
scroll to position [2660, 0]
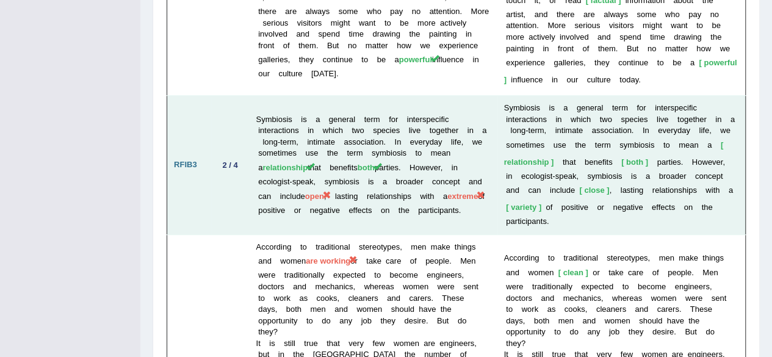
click at [437, 128] on td "Symbiosis is a general term for interspecific interactions in which two species…" at bounding box center [373, 165] width 248 height 139
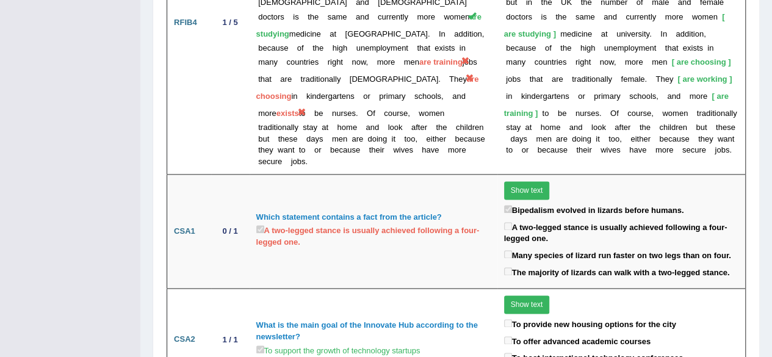
scroll to position [0, 0]
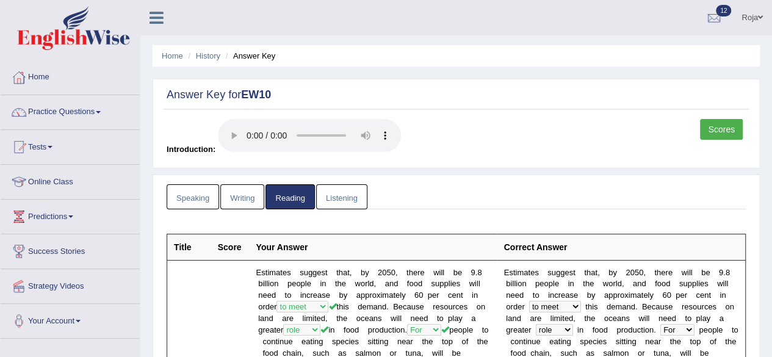
click at [344, 198] on link "Listening" at bounding box center [341, 196] width 51 height 25
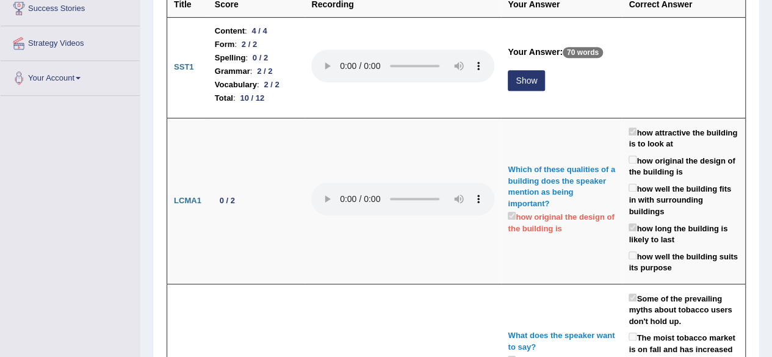
scroll to position [262, 0]
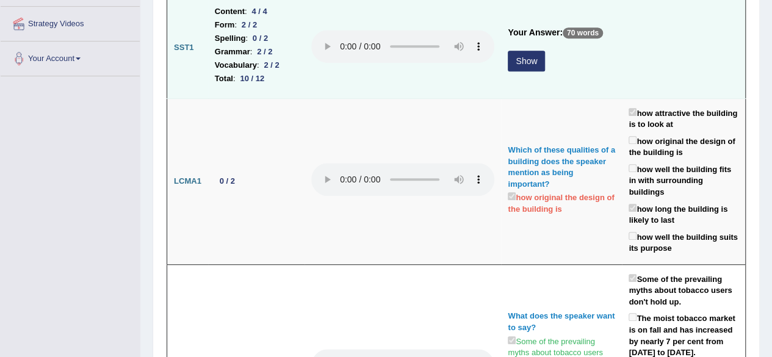
click at [522, 56] on button "Show" at bounding box center [526, 61] width 37 height 21
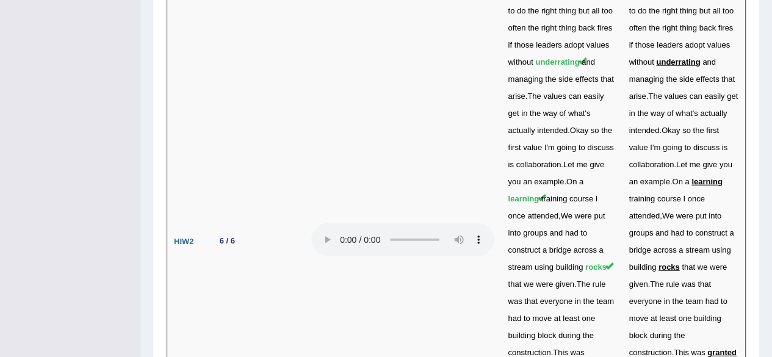
scroll to position [3952, 0]
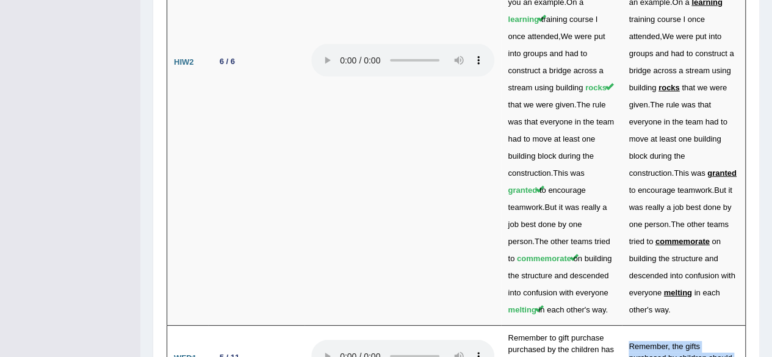
drag, startPoint x: 576, startPoint y: 150, endPoint x: 661, endPoint y: 252, distance: 132.1
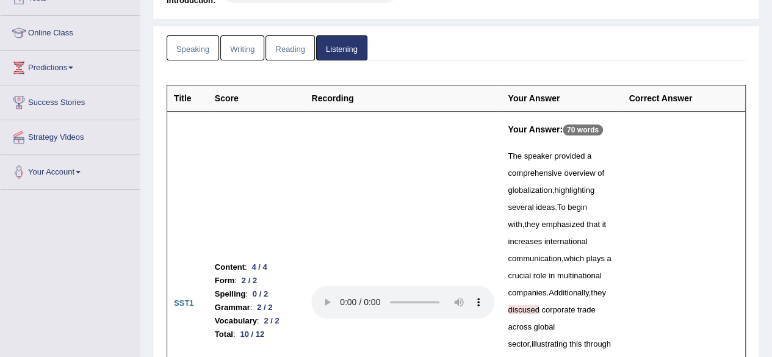
scroll to position [0, 0]
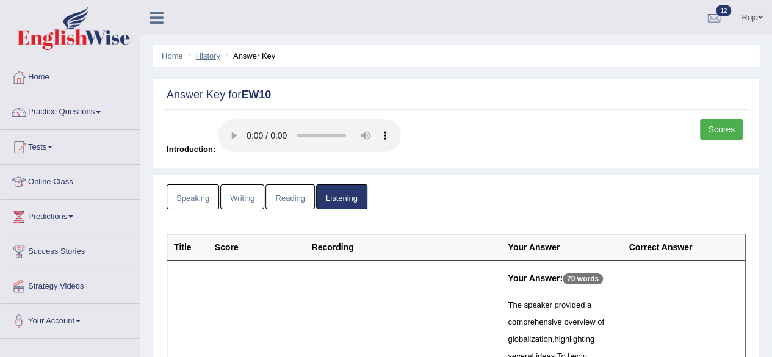
click at [210, 53] on link "History" at bounding box center [208, 55] width 24 height 9
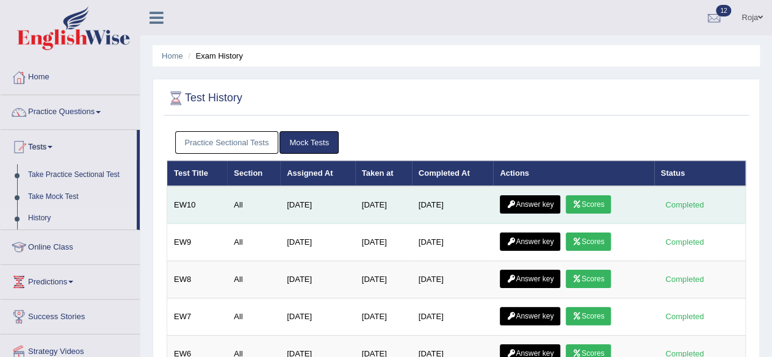
click at [573, 204] on link "Scores" at bounding box center [587, 204] width 45 height 18
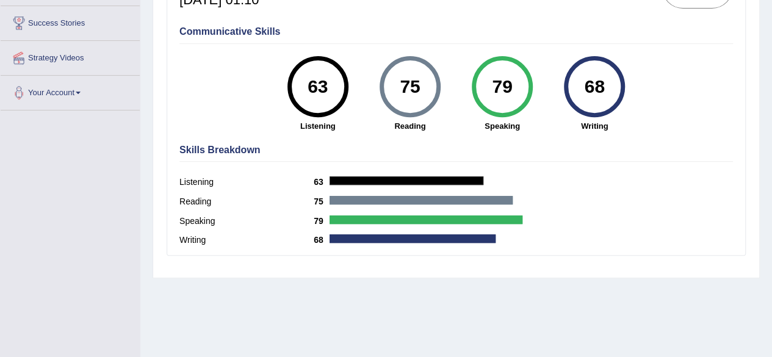
scroll to position [227, 0]
